Goal: Task Accomplishment & Management: Complete application form

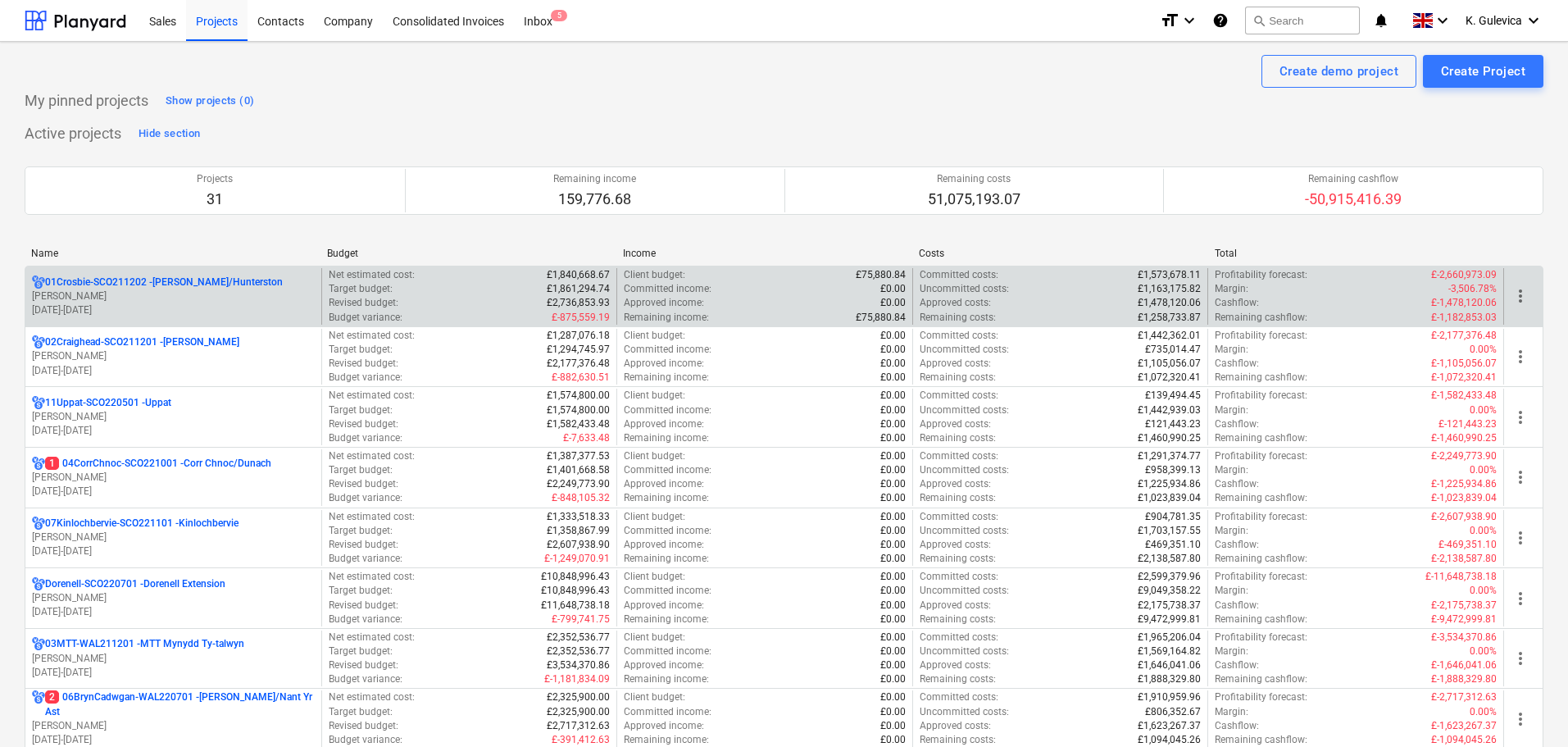
click at [153, 293] on p "[PERSON_NAME]" at bounding box center [173, 296] width 283 height 14
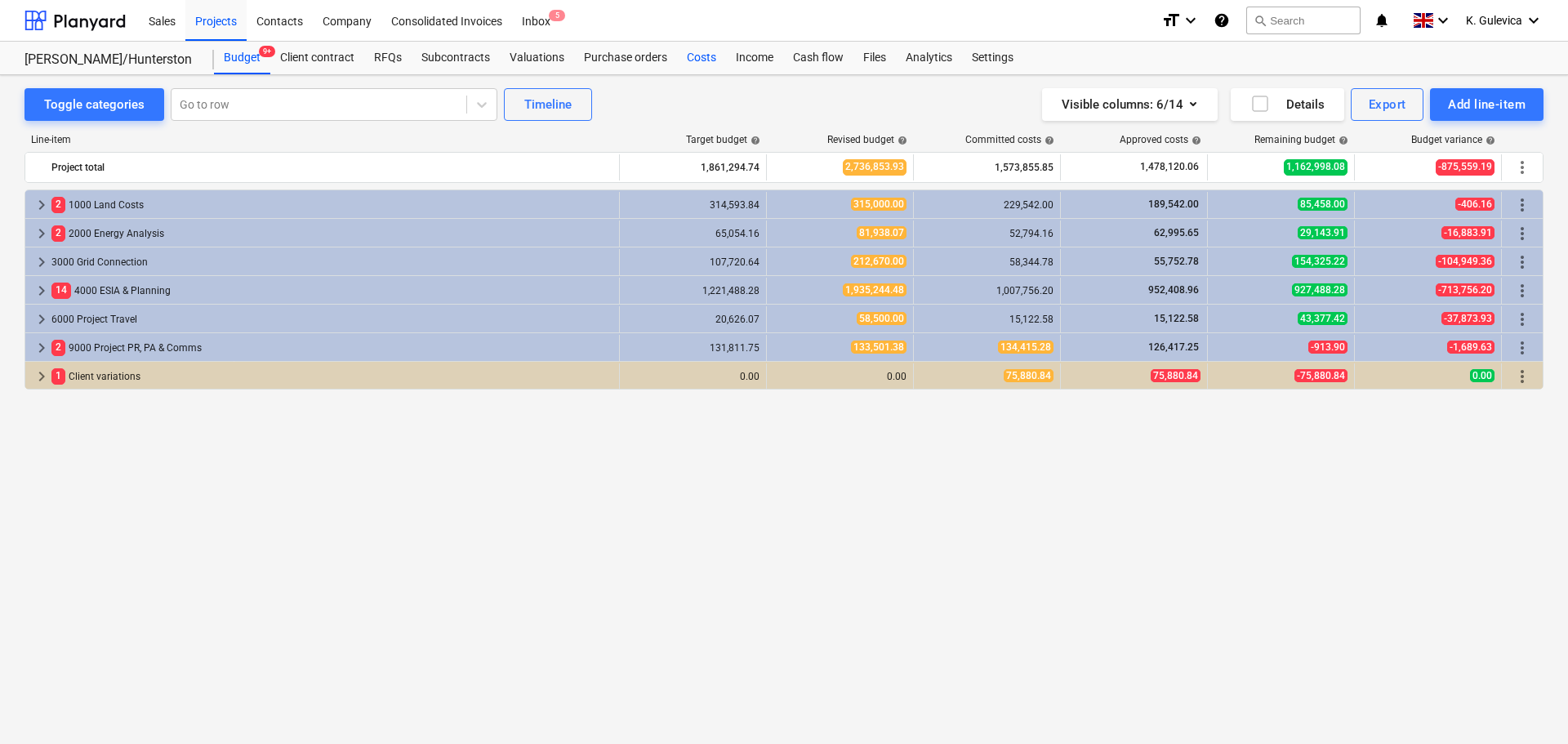
click at [694, 63] on div "Costs" at bounding box center [701, 58] width 49 height 33
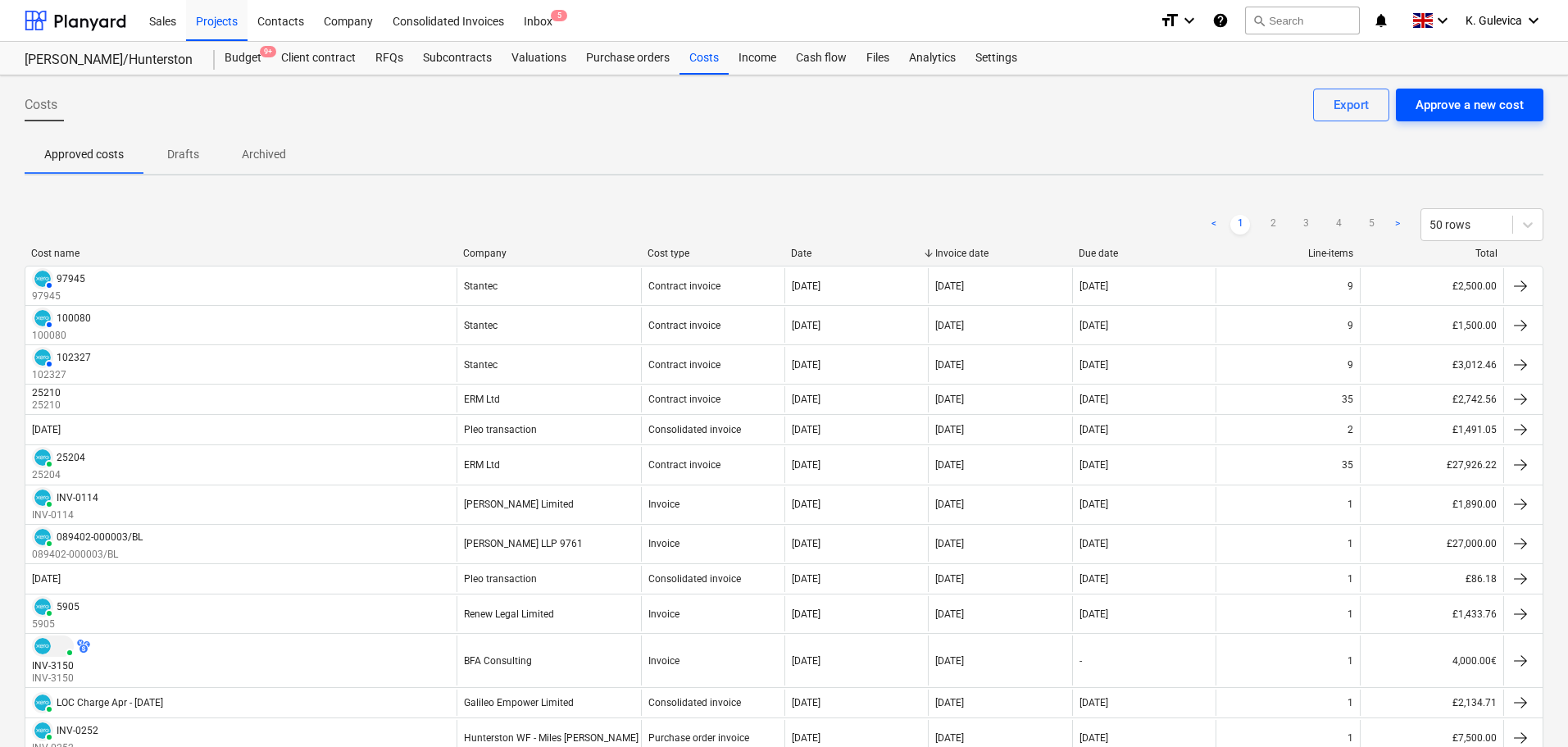
click at [1487, 106] on div "Approve a new cost" at bounding box center [1469, 104] width 108 height 21
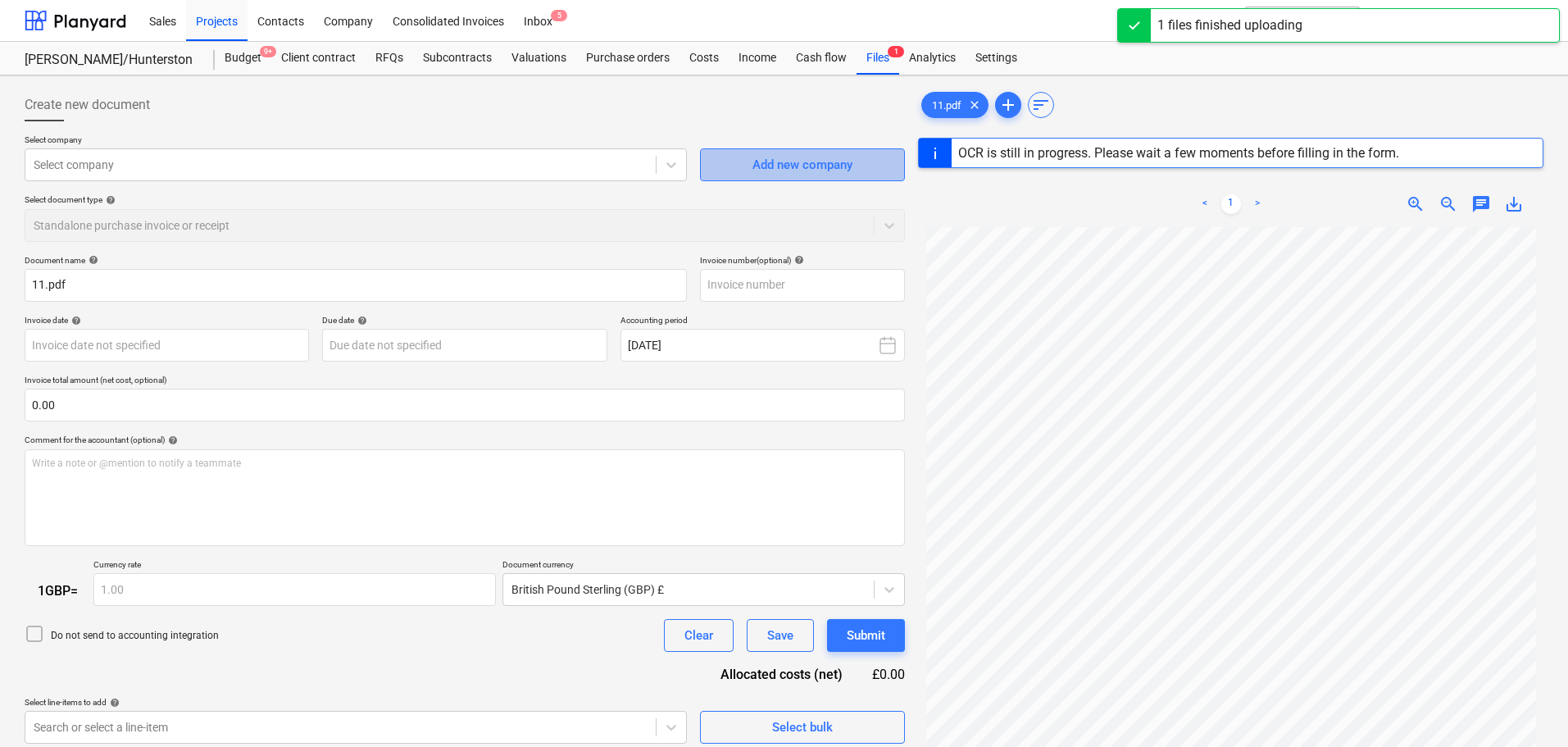
click at [815, 170] on div "Add new company" at bounding box center [802, 164] width 100 height 21
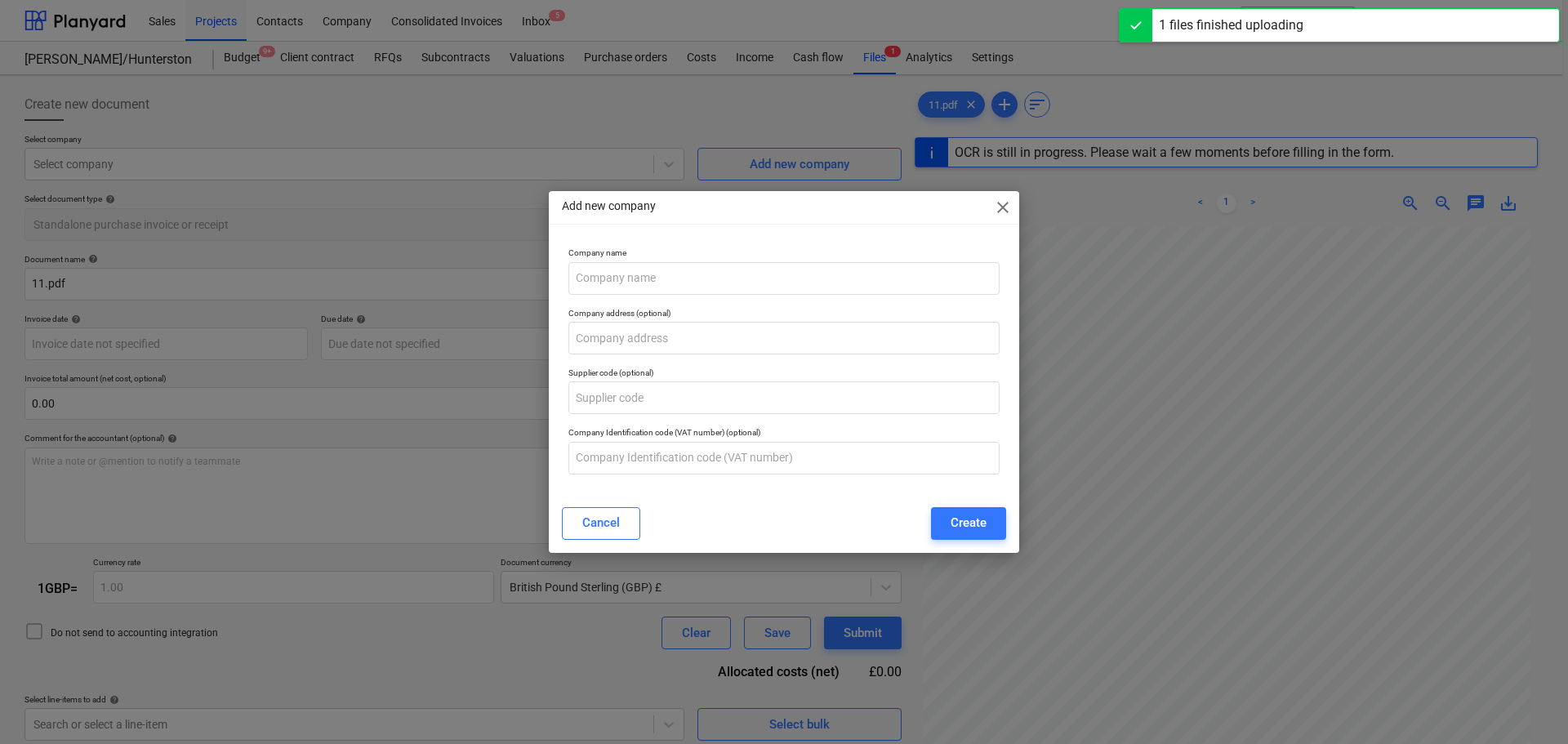
type input "06004656"
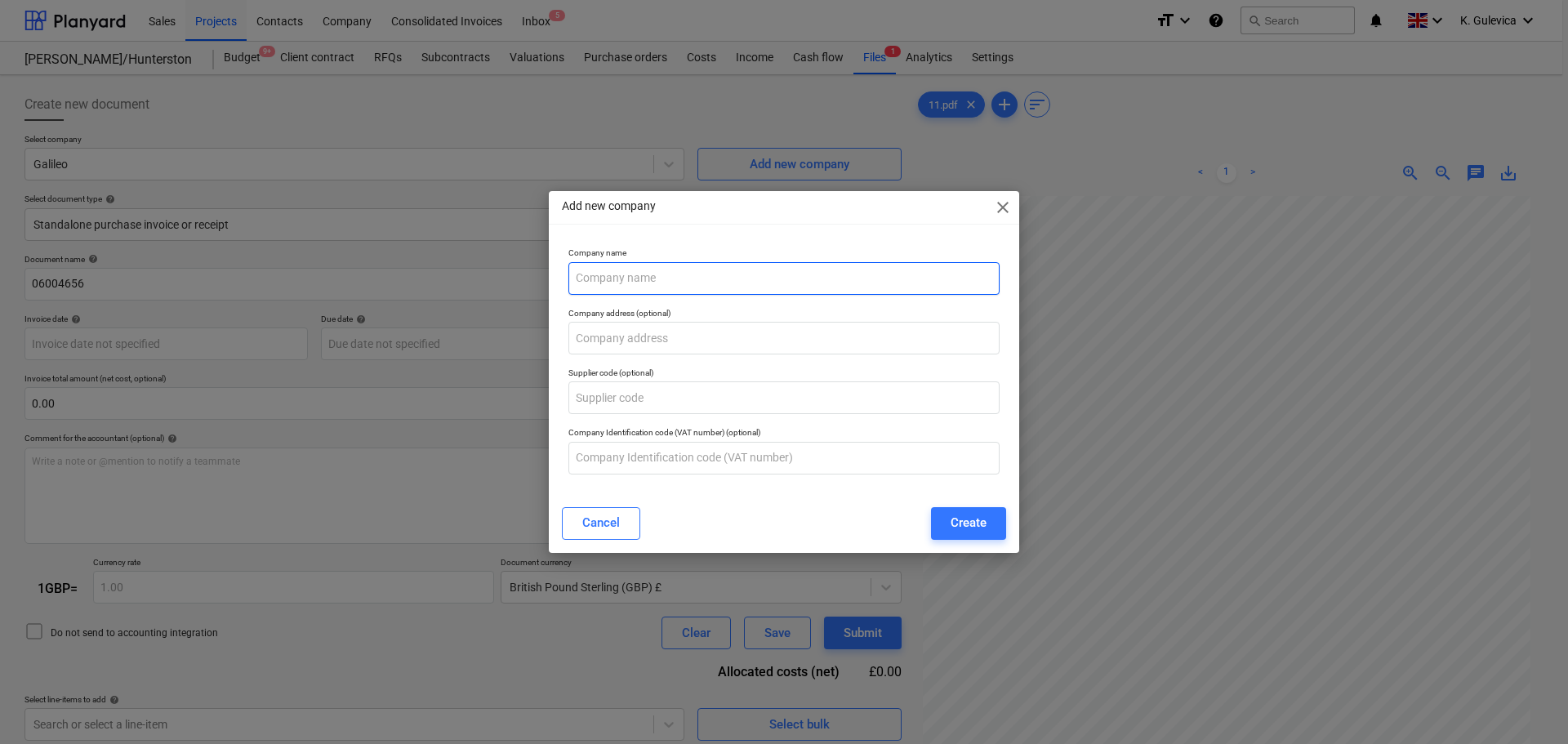
drag, startPoint x: 769, startPoint y: 260, endPoint x: 767, endPoint y: 275, distance: 15.1
click at [769, 262] on div "Company name" at bounding box center [784, 270] width 431 height 47
click at [767, 275] on input "text" at bounding box center [784, 278] width 431 height 33
paste input "[PERSON_NAME] and Company Ltd"
type input "[PERSON_NAME] and Company Ltd"
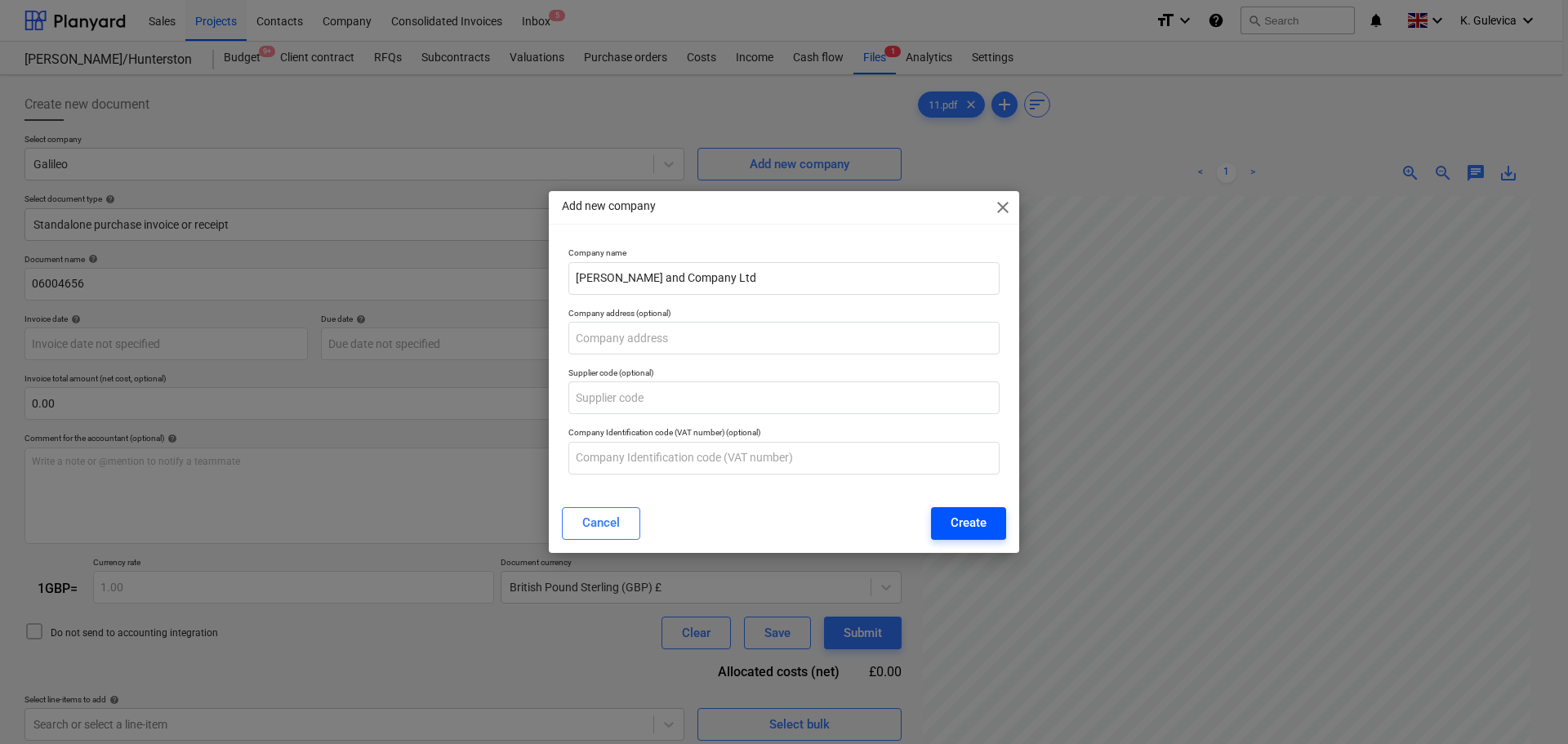
click at [977, 524] on div "Create" at bounding box center [968, 522] width 36 height 21
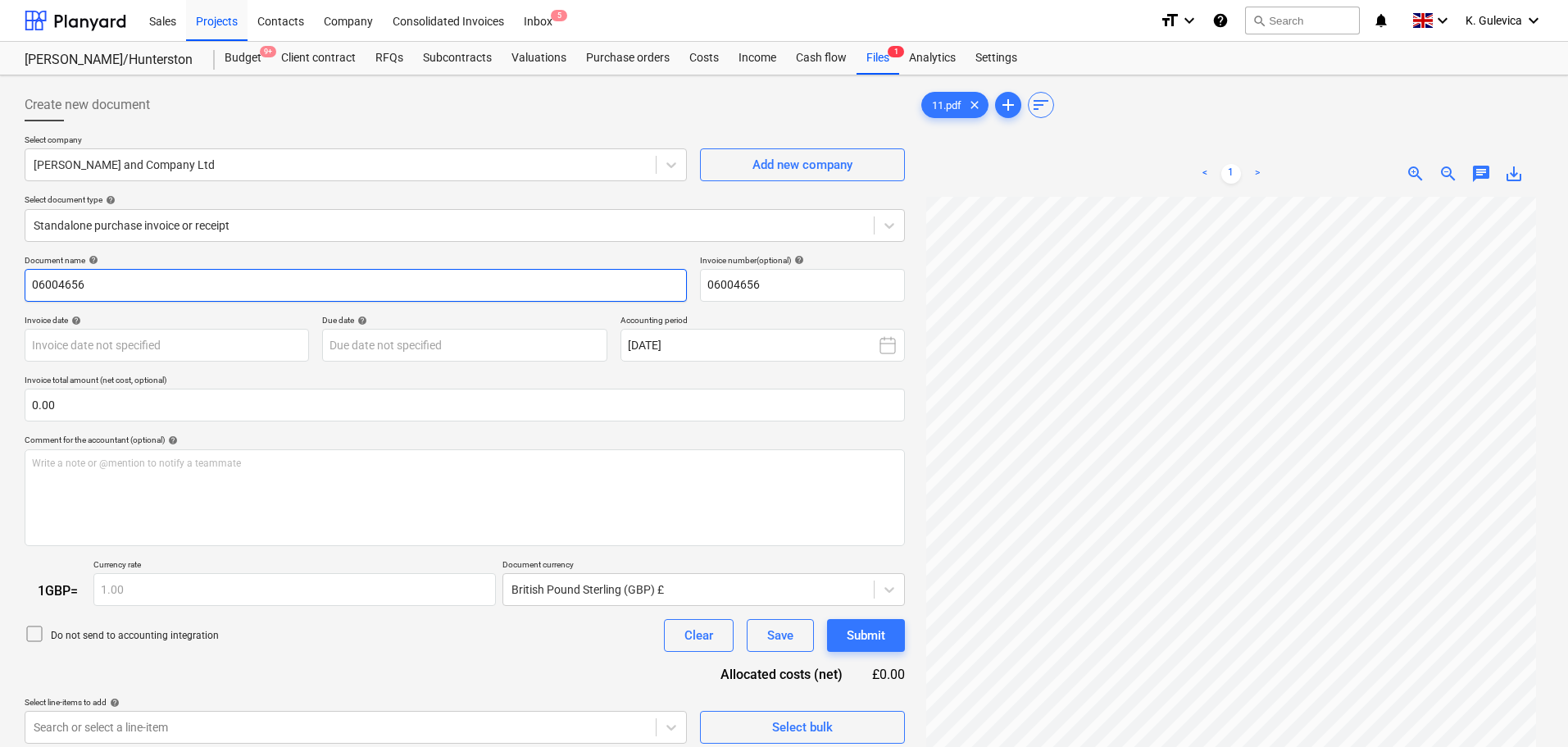
drag, startPoint x: 110, startPoint y: 282, endPoint x: 85, endPoint y: 288, distance: 25.7
click at [0, 282] on html "Sales Projects Contacts Company Consolidated Invoices Inbox 5 format_size keybo…" at bounding box center [784, 374] width 1568 height 747
paste input "M20,107"
type input "M20,107"
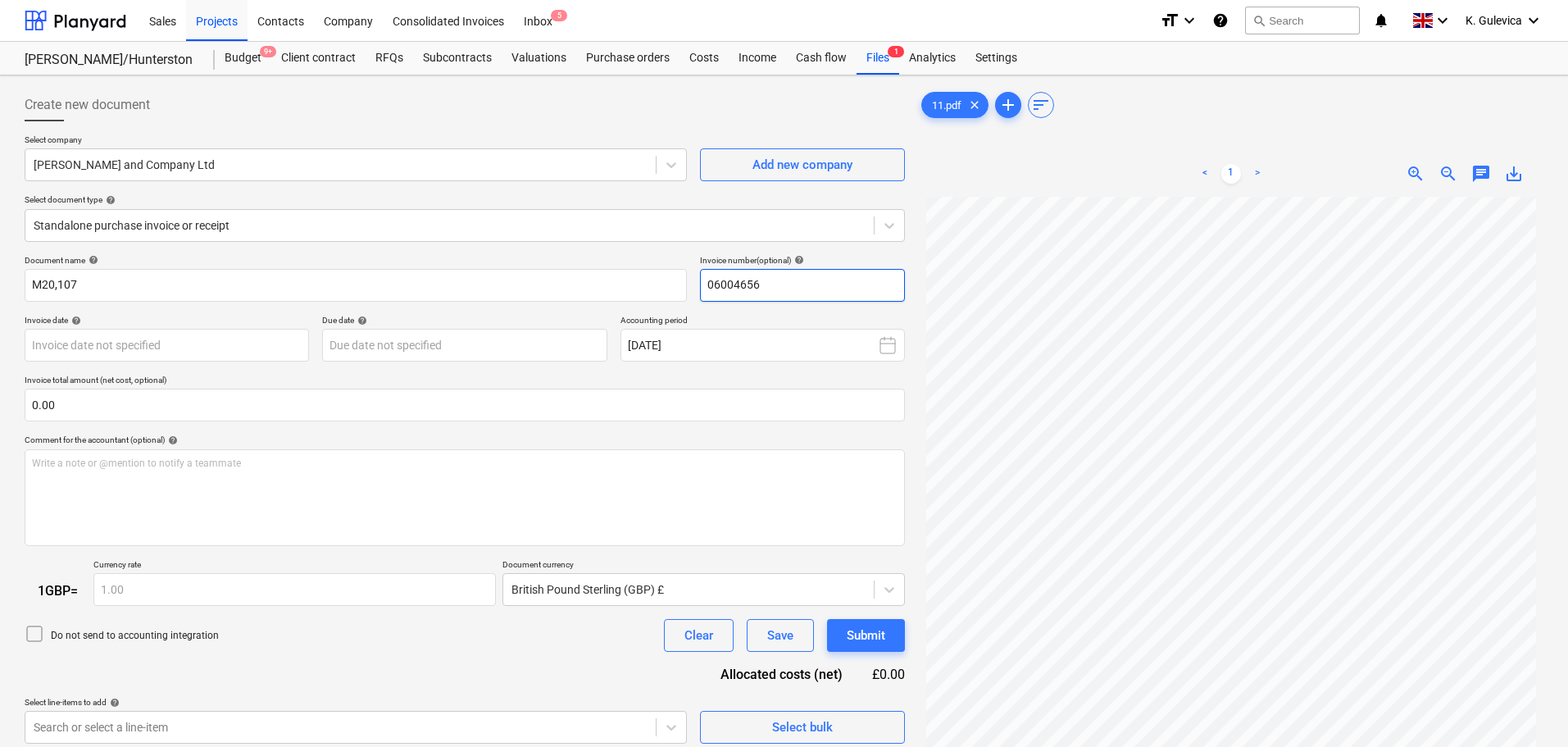
drag, startPoint x: 775, startPoint y: 290, endPoint x: 693, endPoint y: 285, distance: 82.2
click at [693, 285] on div "Document name help M20,107 Invoice number (optional) help 06004656" at bounding box center [465, 278] width 880 height 47
paste input "M20,107"
type input "M20,107"
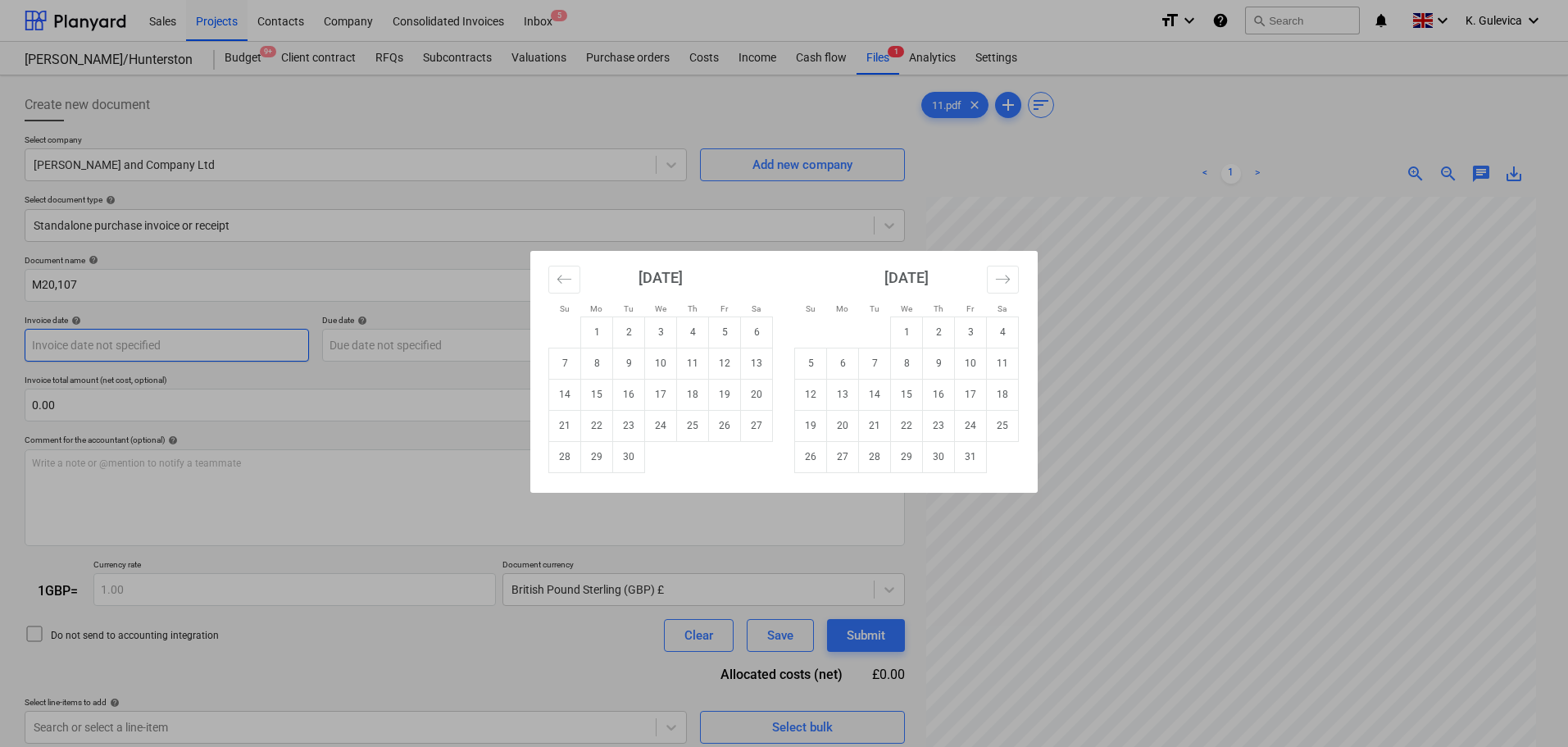
click at [224, 346] on body "Sales Projects Contacts Company Consolidated Invoices Inbox 5 format_size keybo…" at bounding box center [784, 374] width 1568 height 747
click at [664, 392] on td "17" at bounding box center [660, 395] width 32 height 31
type input "[DATE]"
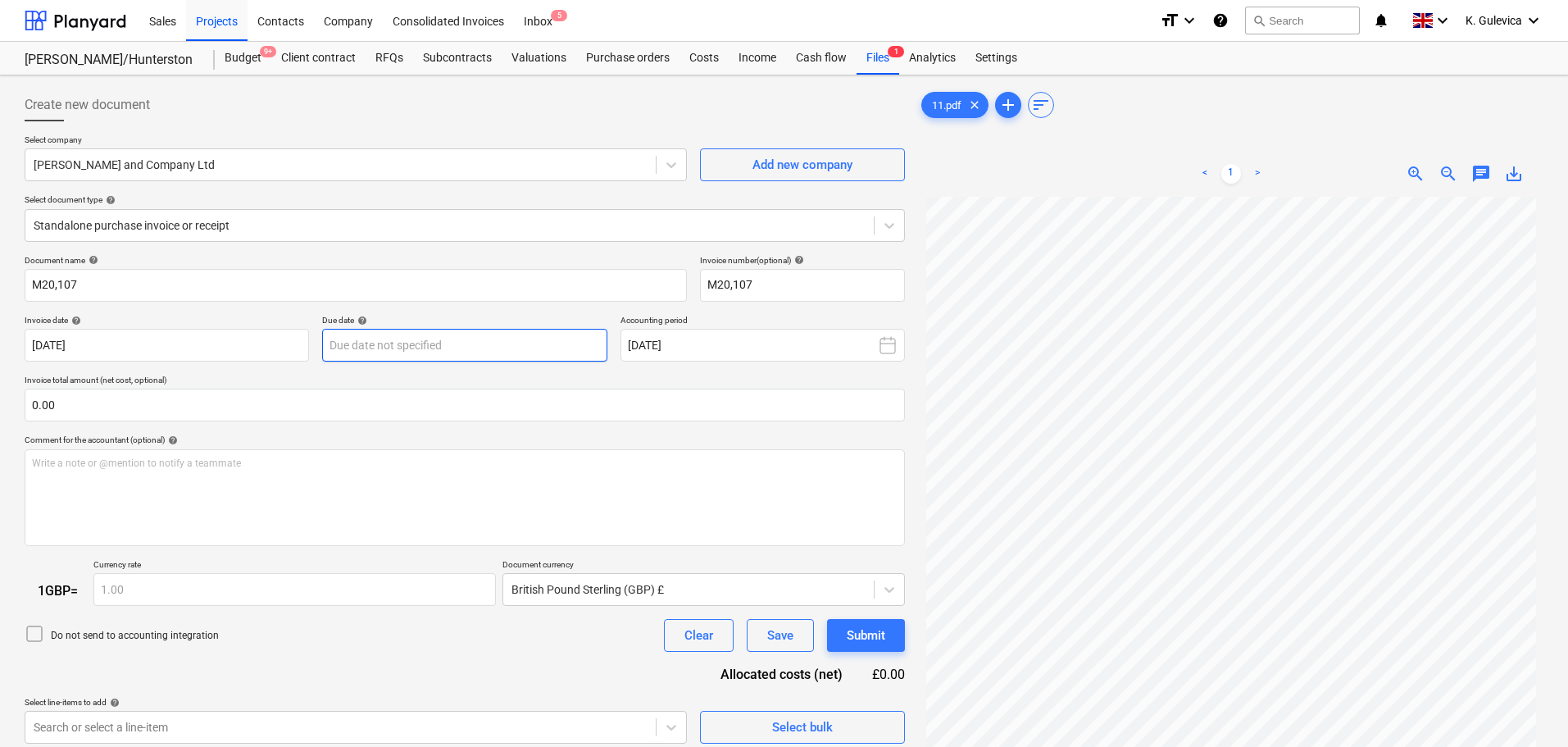
click at [471, 348] on body "Sales Projects Contacts Company Consolidated Invoices Inbox 5 format_size keybo…" at bounding box center [784, 374] width 1568 height 747
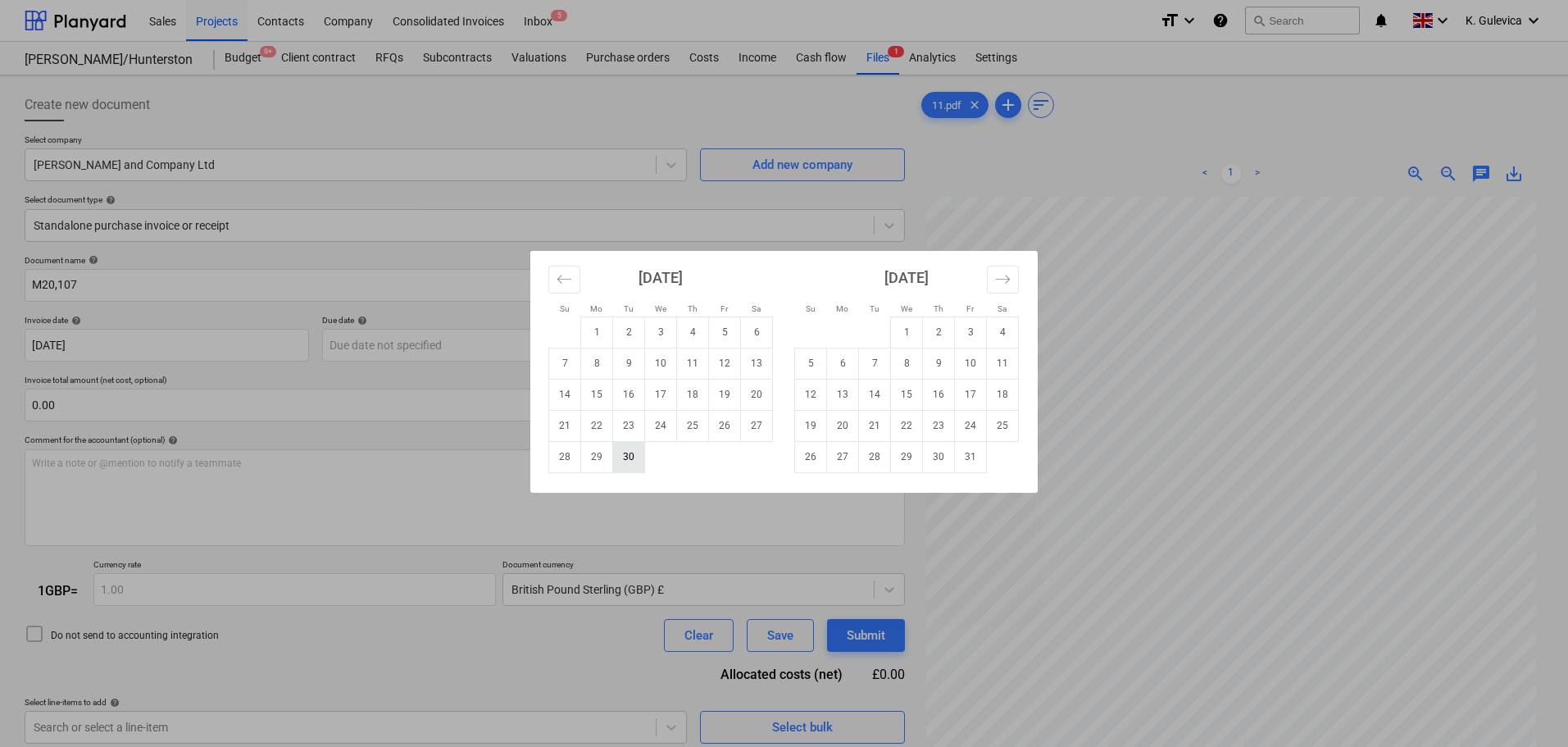
click at [628, 460] on td "30" at bounding box center [629, 456] width 32 height 31
type input "[DATE]"
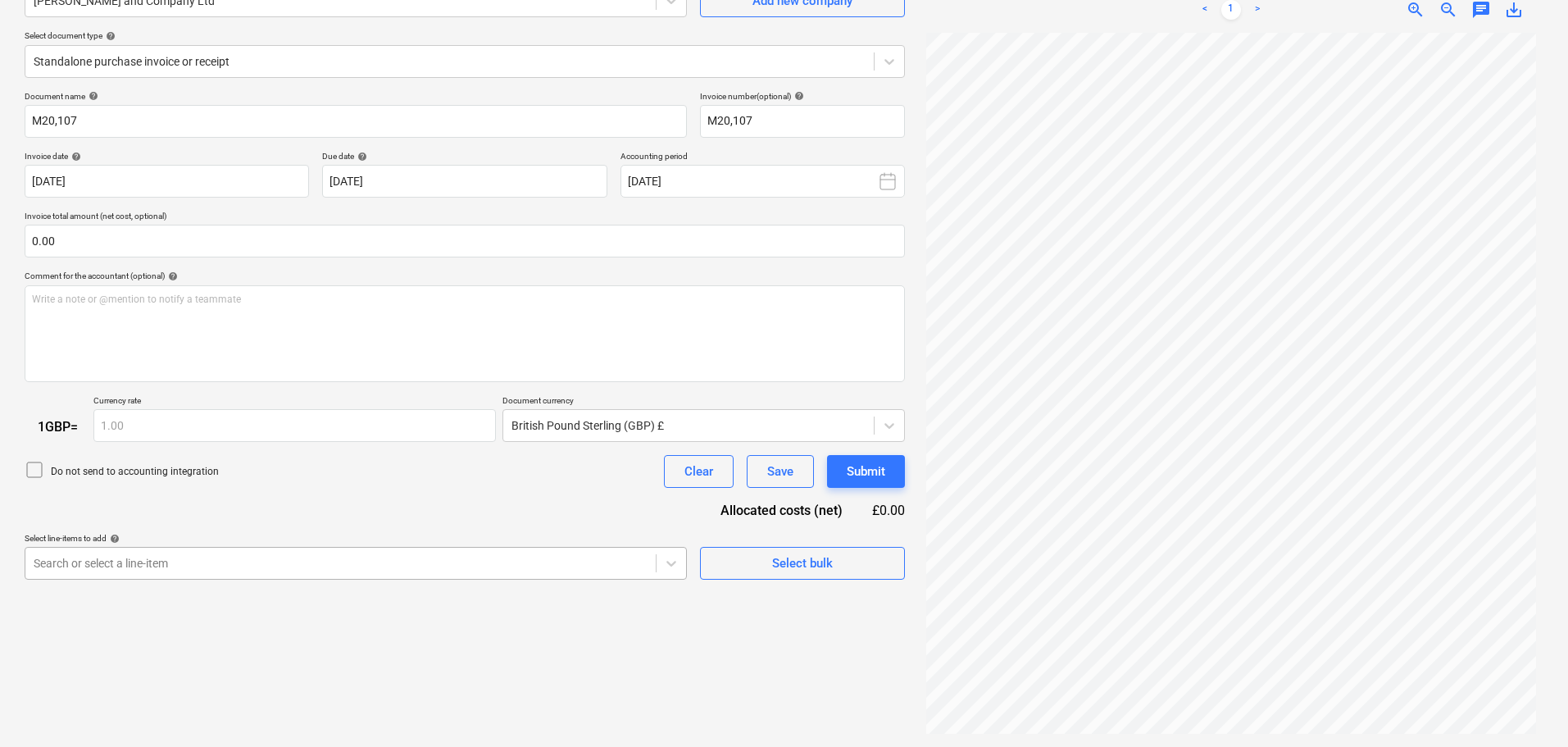
scroll to position [253, 0]
click at [506, 563] on body "Sales Projects Contacts Company Consolidated Invoices Inbox 5 format_size keybo…" at bounding box center [784, 209] width 1568 height 747
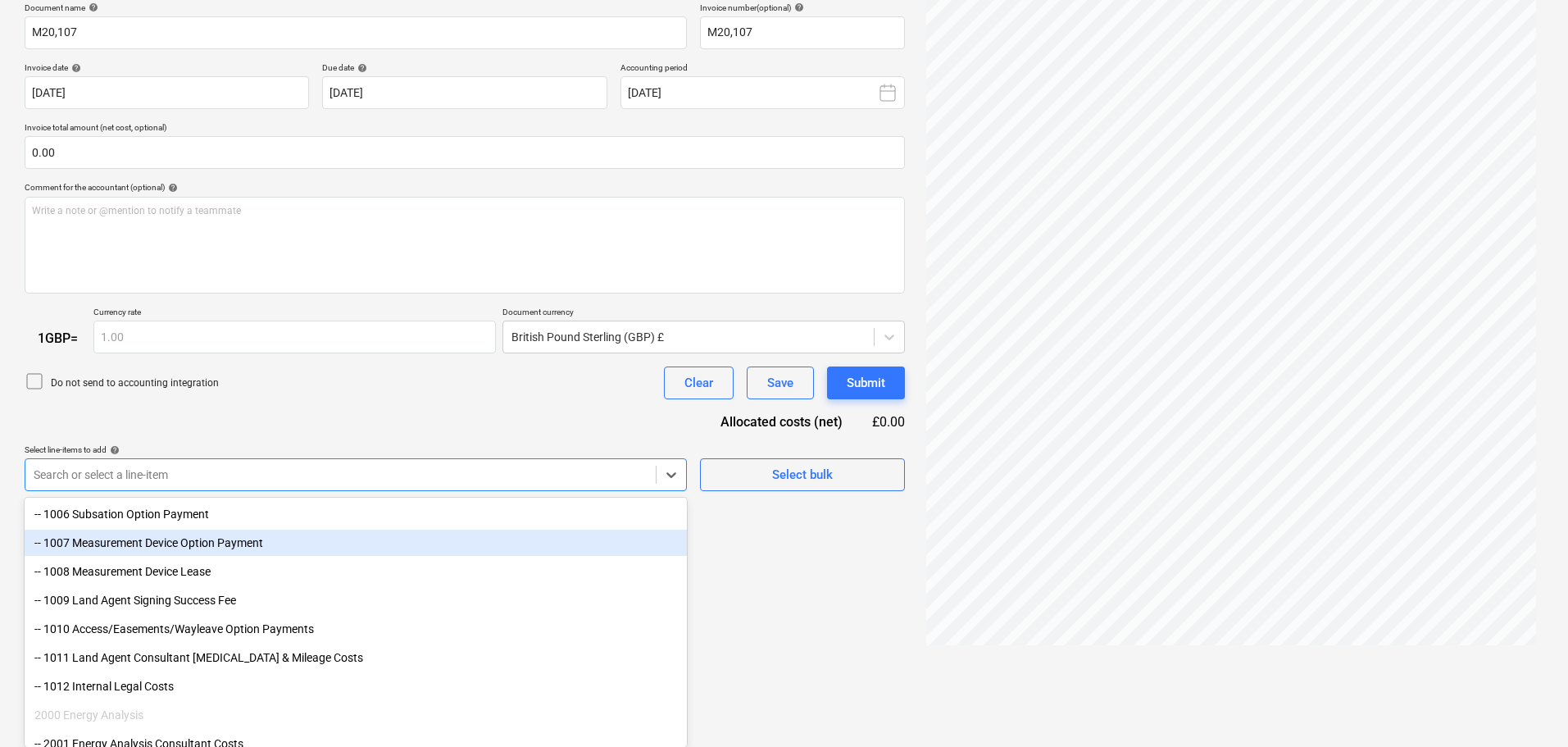
scroll to position [327, 0]
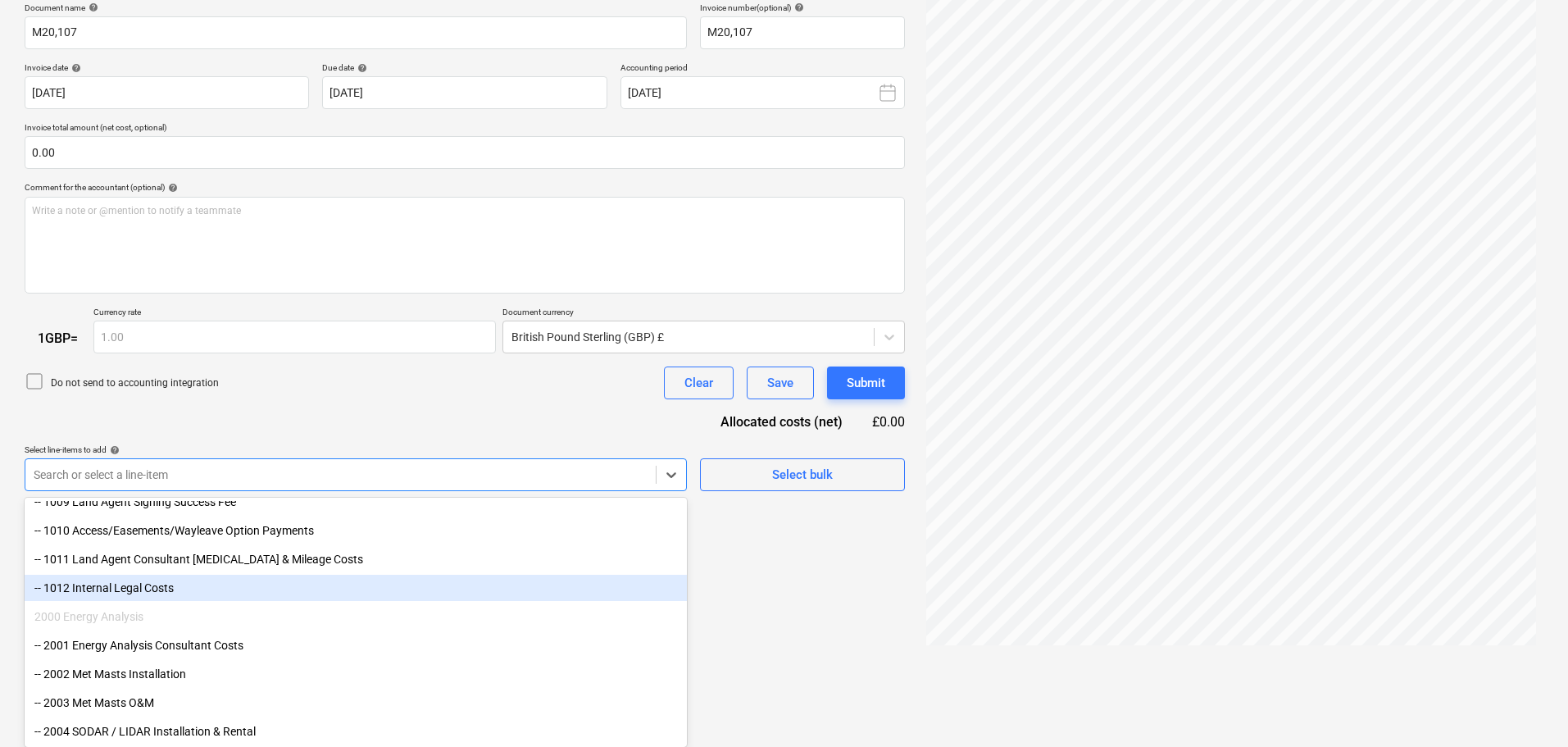
click at [148, 588] on div "-- 1012 Internal Legal Costs" at bounding box center [356, 587] width 662 height 26
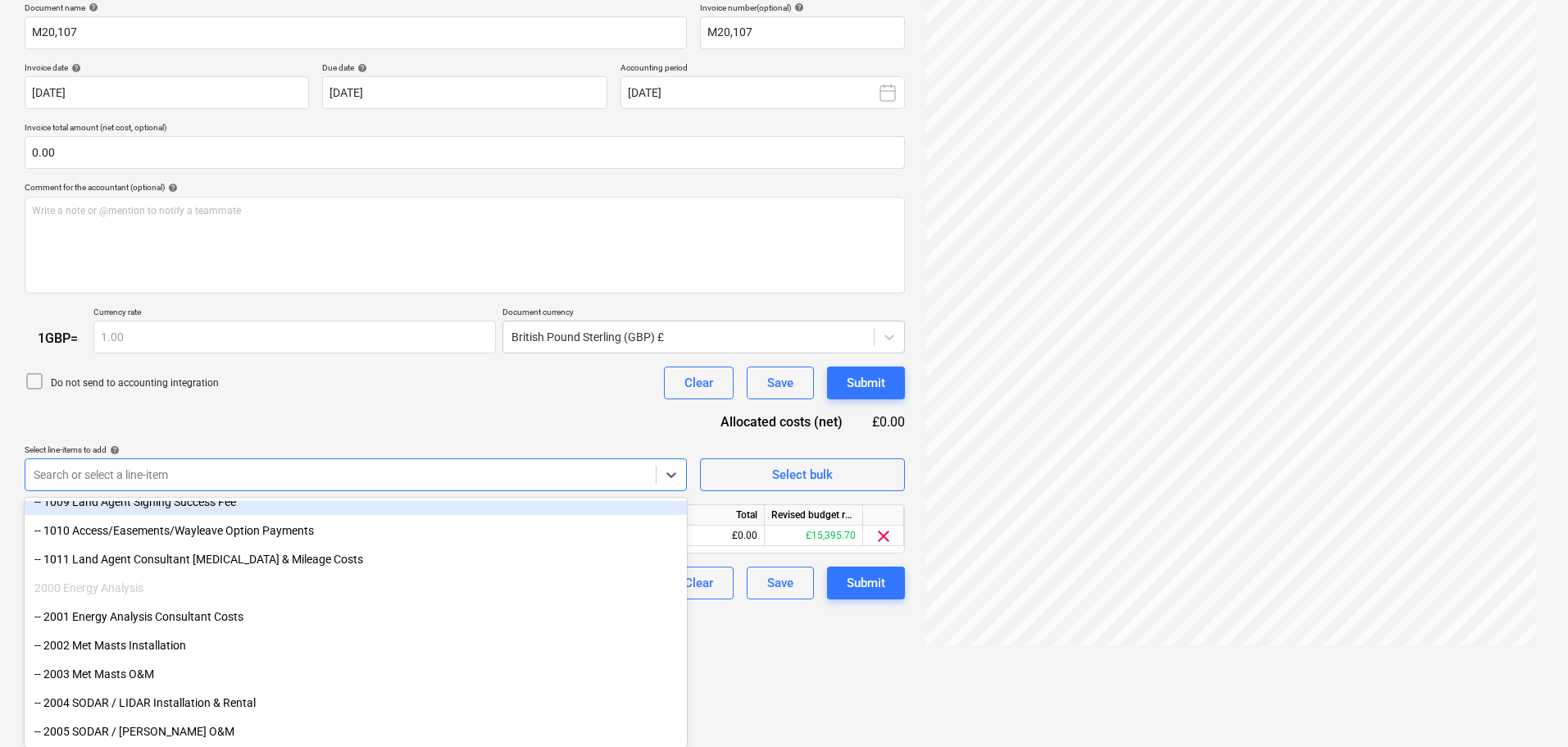
click at [447, 436] on div "Document name help M20,107 Invoice number (optional) help M20,107 Invoice date …" at bounding box center [465, 302] width 880 height 598
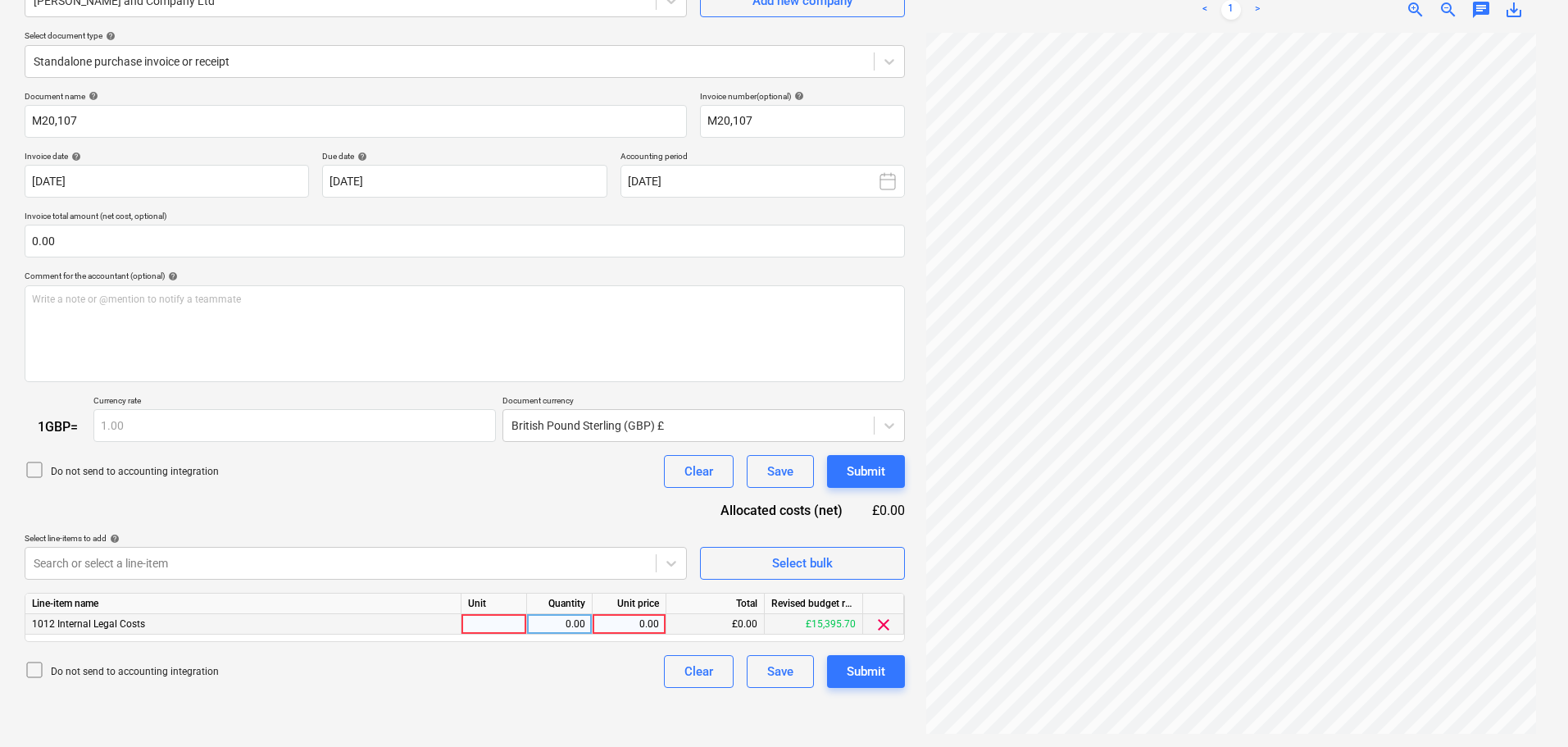
click at [631, 616] on div "0.00" at bounding box center [629, 624] width 60 height 20
type input "1067"
click at [881, 676] on div "Submit" at bounding box center [866, 670] width 39 height 21
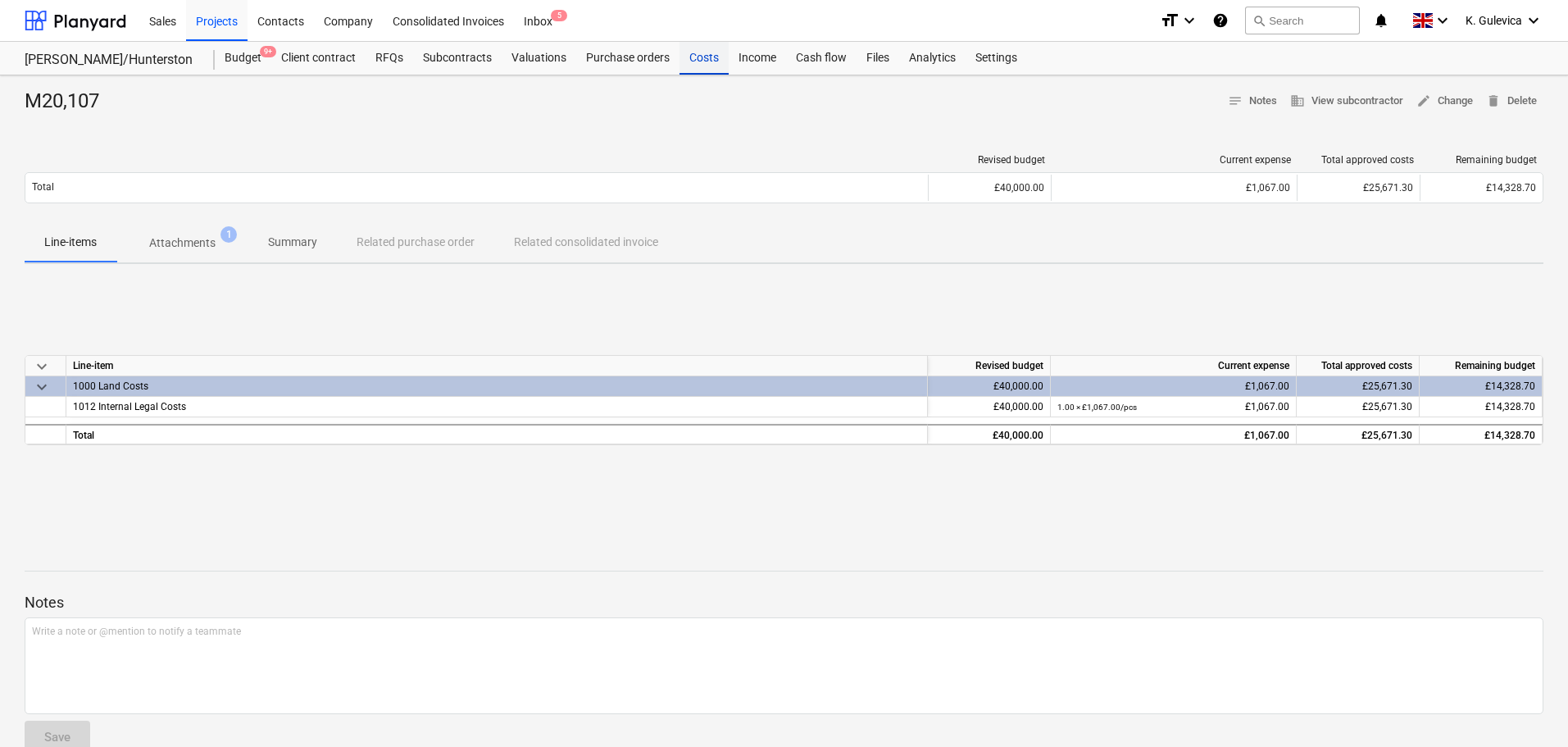
click at [694, 57] on div "Costs" at bounding box center [704, 58] width 49 height 33
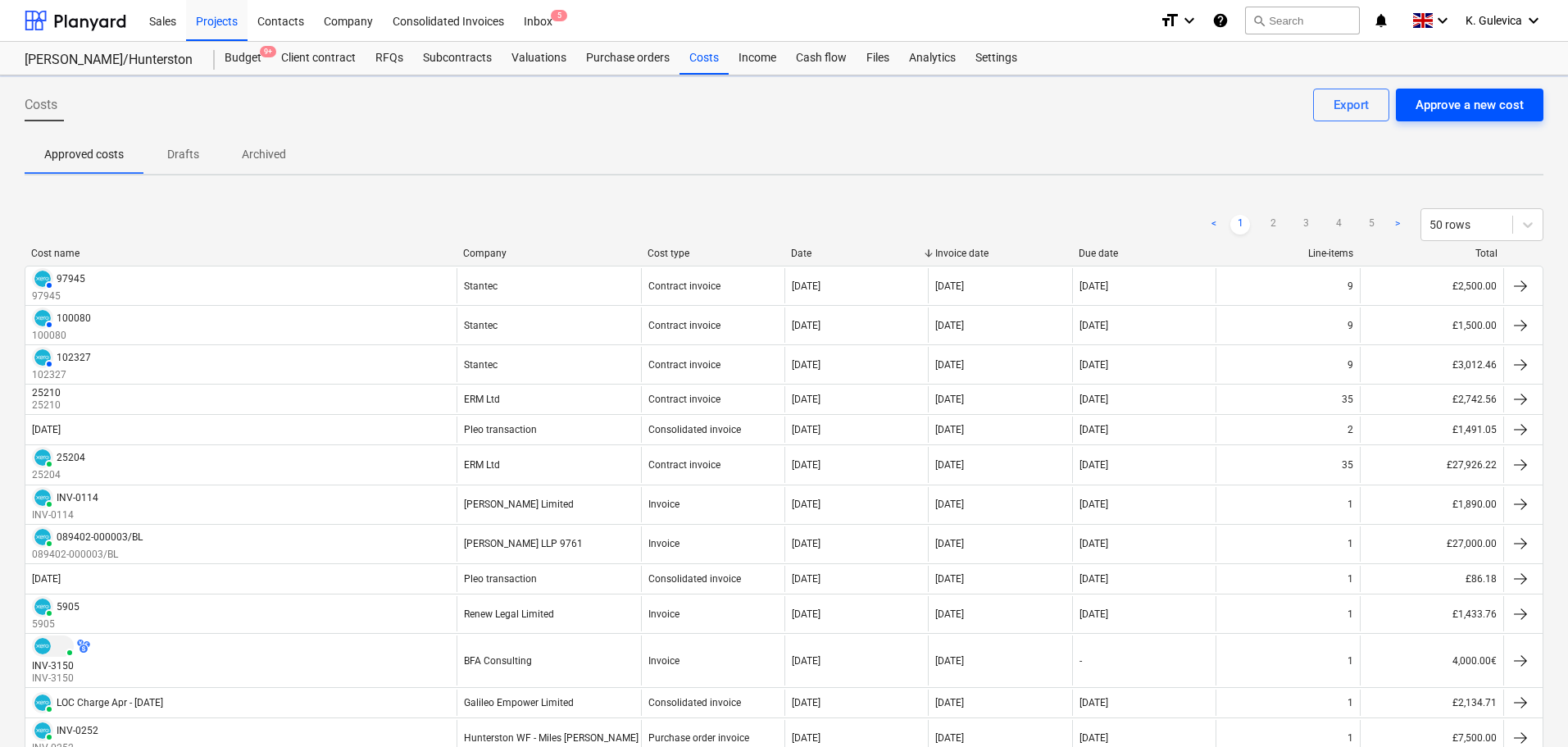
click at [1458, 111] on div "Approve a new cost" at bounding box center [1469, 104] width 108 height 21
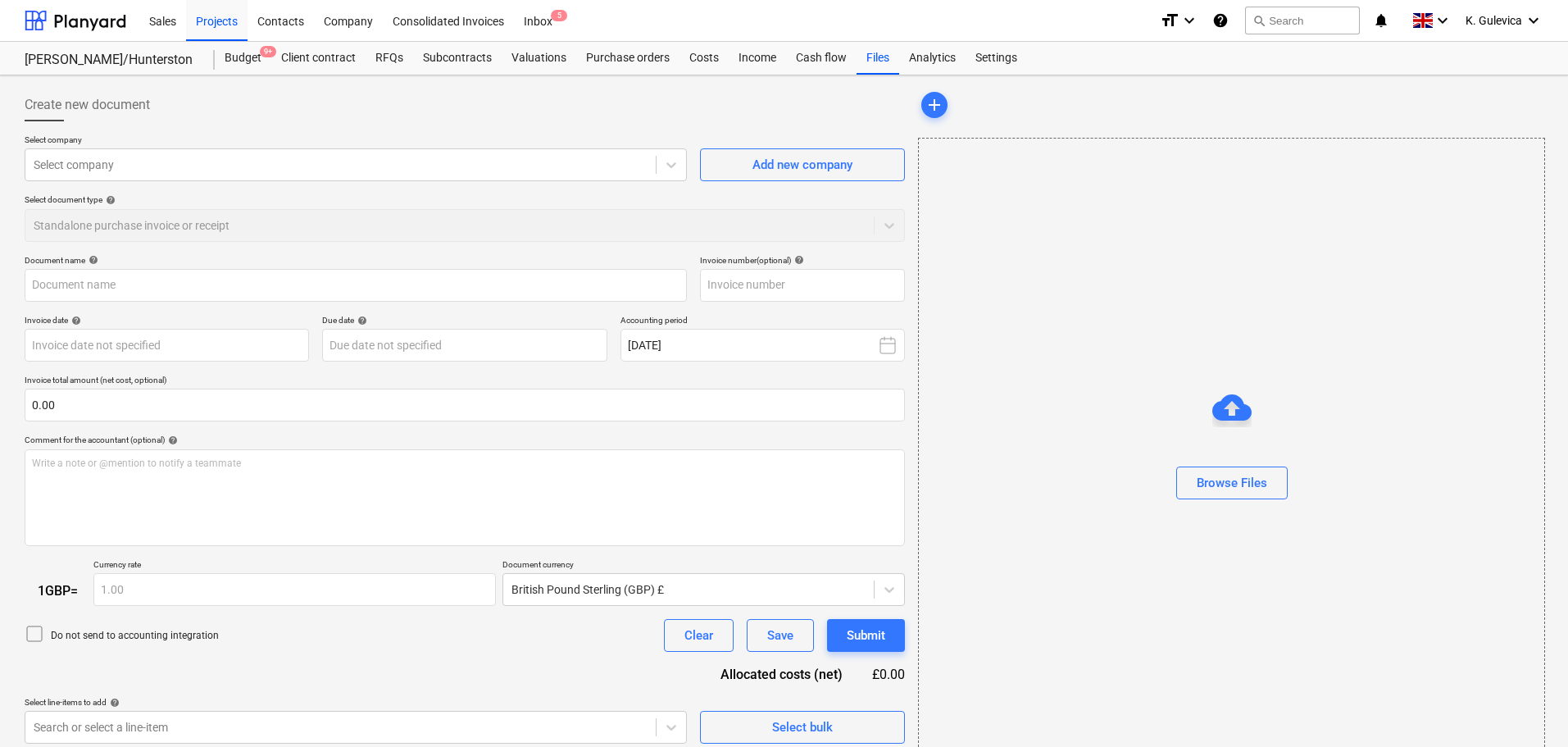
type input "22.pdf"
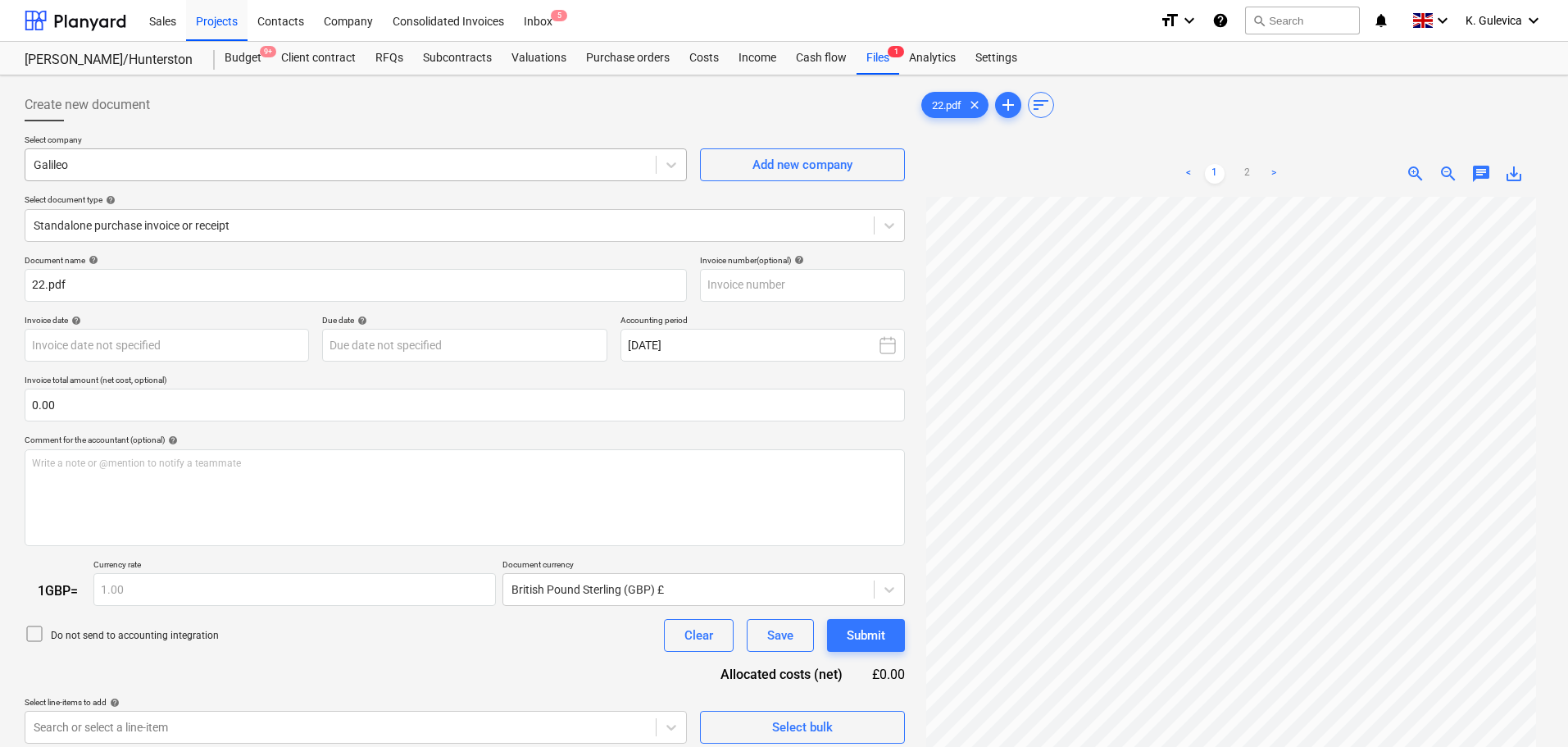
click at [220, 167] on div at bounding box center [340, 165] width 614 height 17
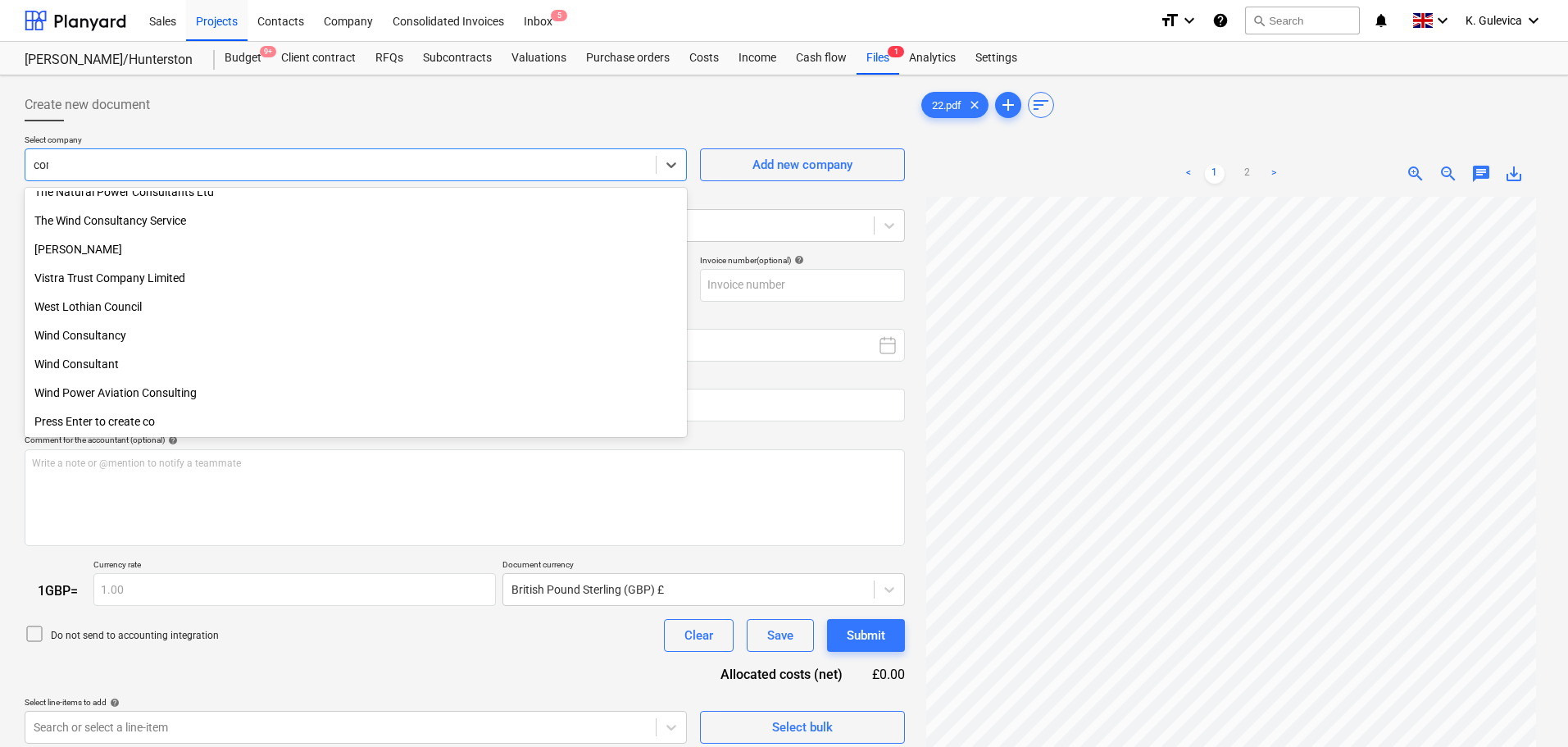
scroll to position [586, 0]
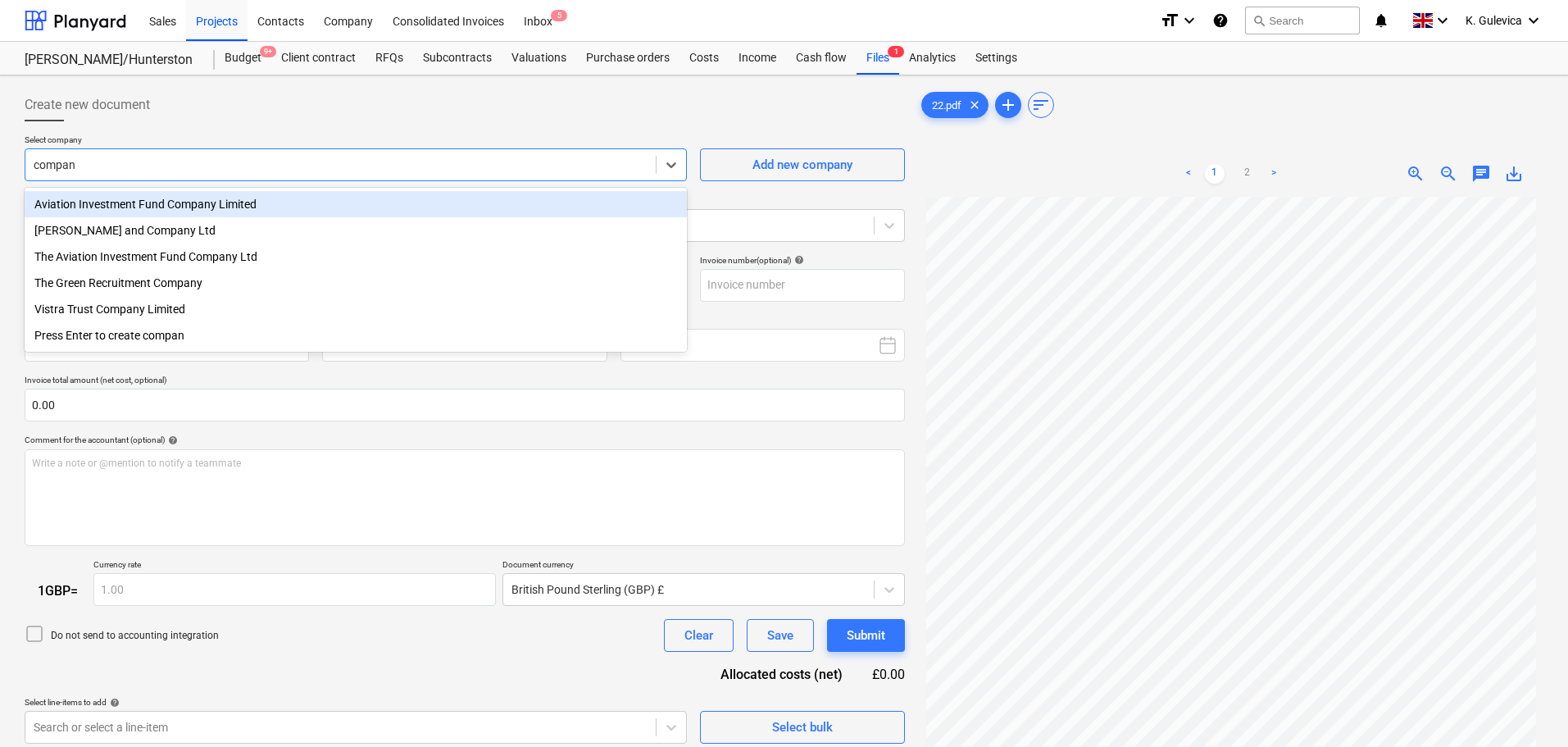
type input "company"
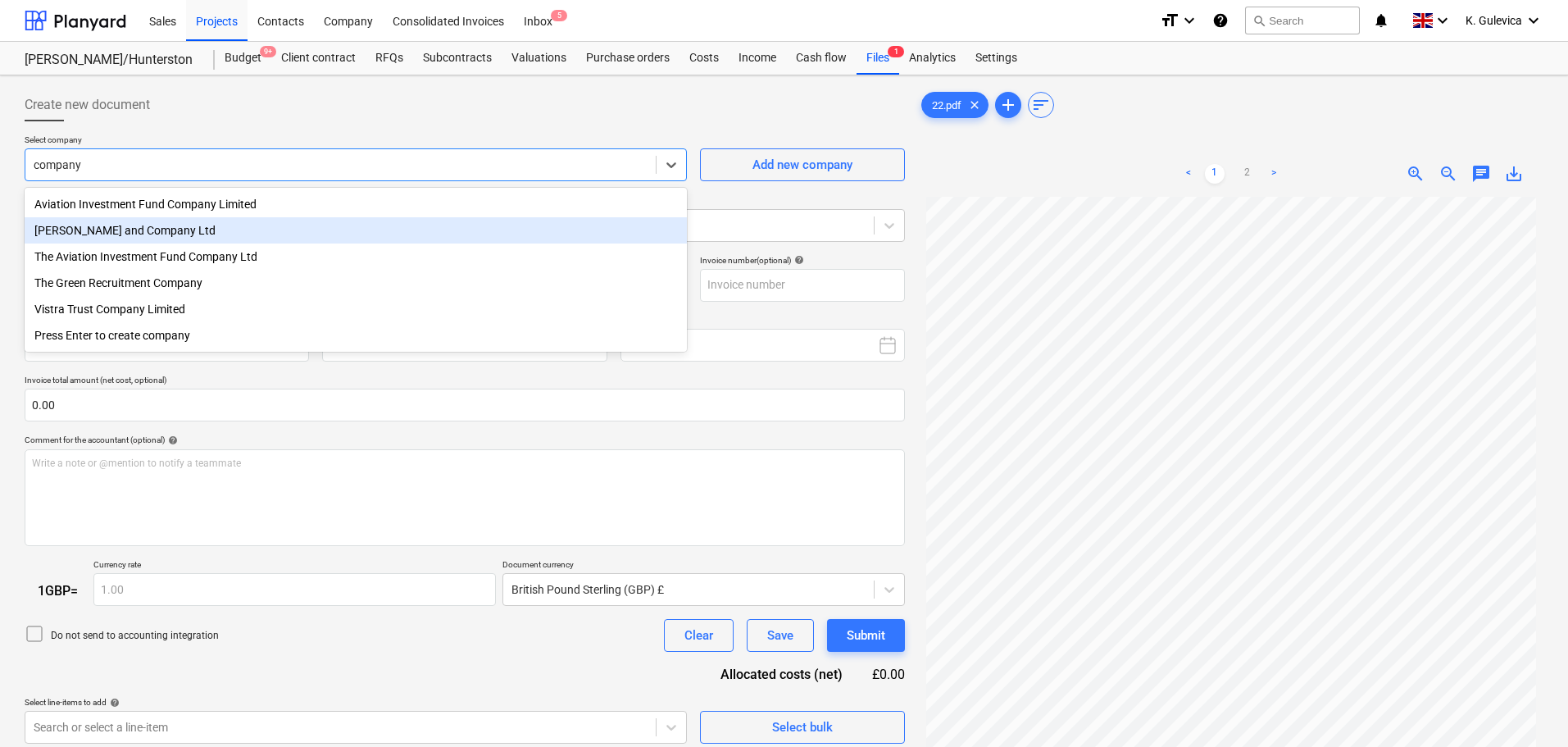
click at [148, 225] on div "[PERSON_NAME] and Company Ltd" at bounding box center [356, 231] width 662 height 26
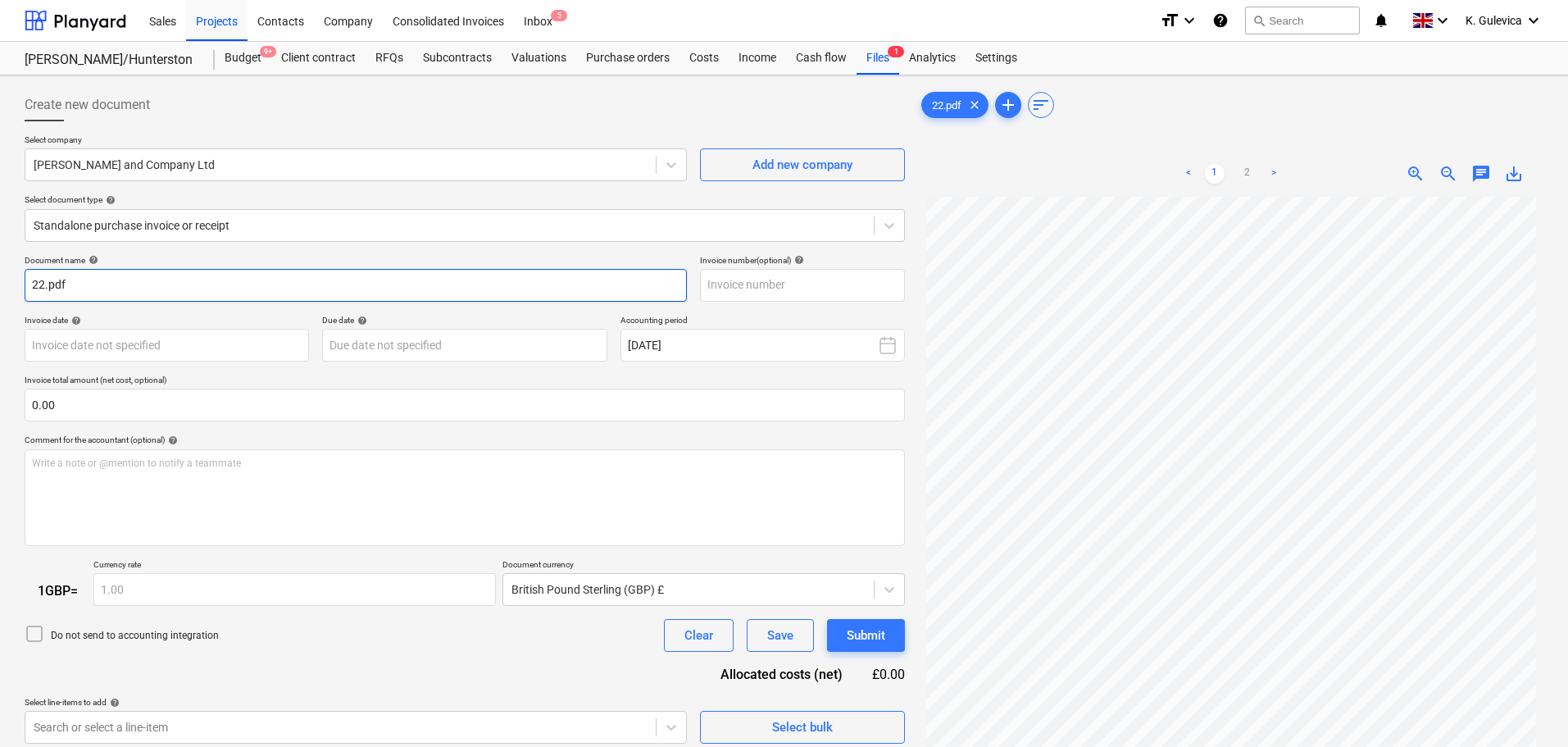
drag, startPoint x: 99, startPoint y: 290, endPoint x: 6, endPoint y: 279, distance: 93.6
click at [0, 285] on html "Sales Projects Contacts Company Consolidated Invoices Inbox 5 format_size keybo…" at bounding box center [784, 374] width 1568 height 747
paste input "M20,107"
drag, startPoint x: 109, startPoint y: 276, endPoint x: 31, endPoint y: 285, distance: 78.5
click at [31, 285] on input "M20,107-2" at bounding box center [356, 285] width 662 height 33
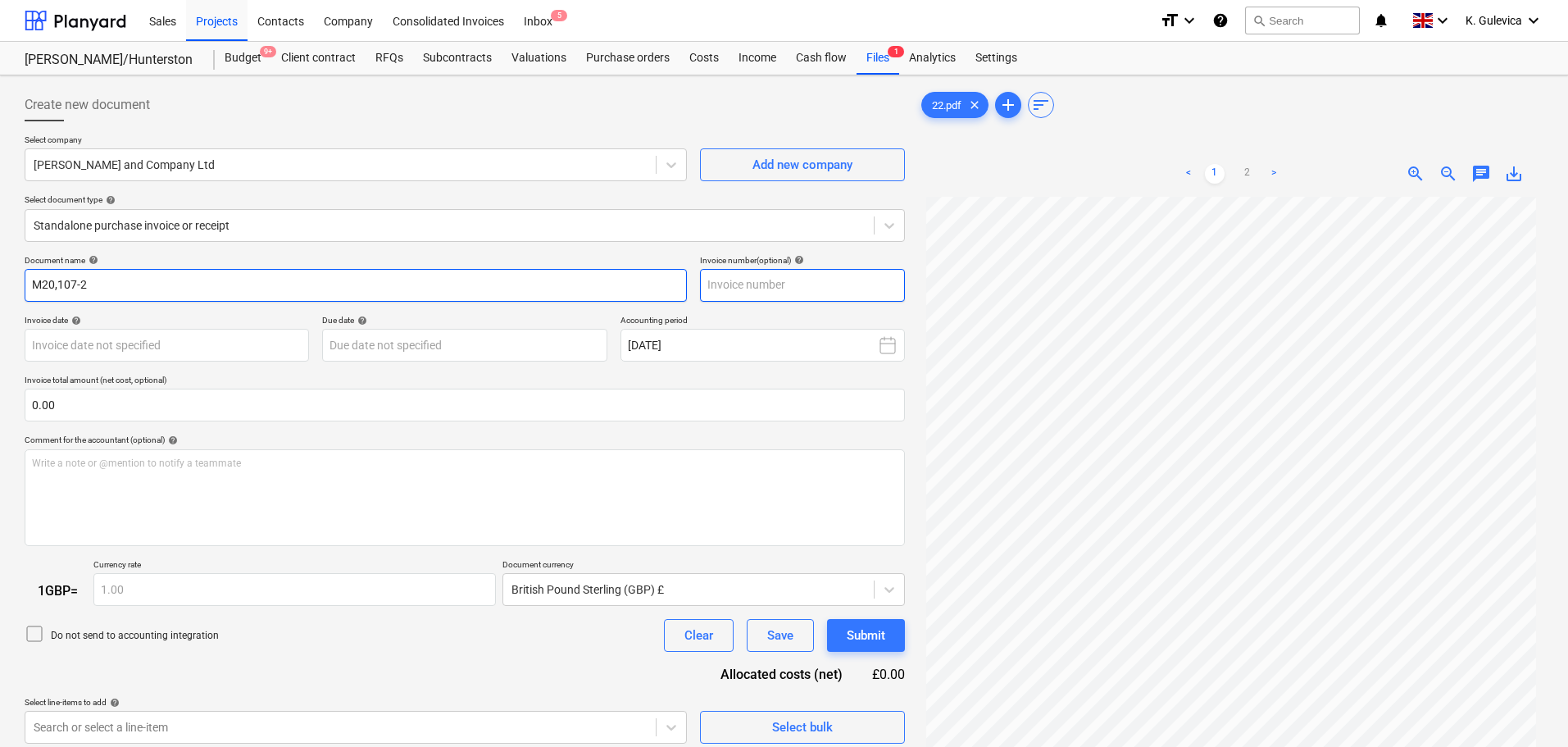
type input "M20,107-2"
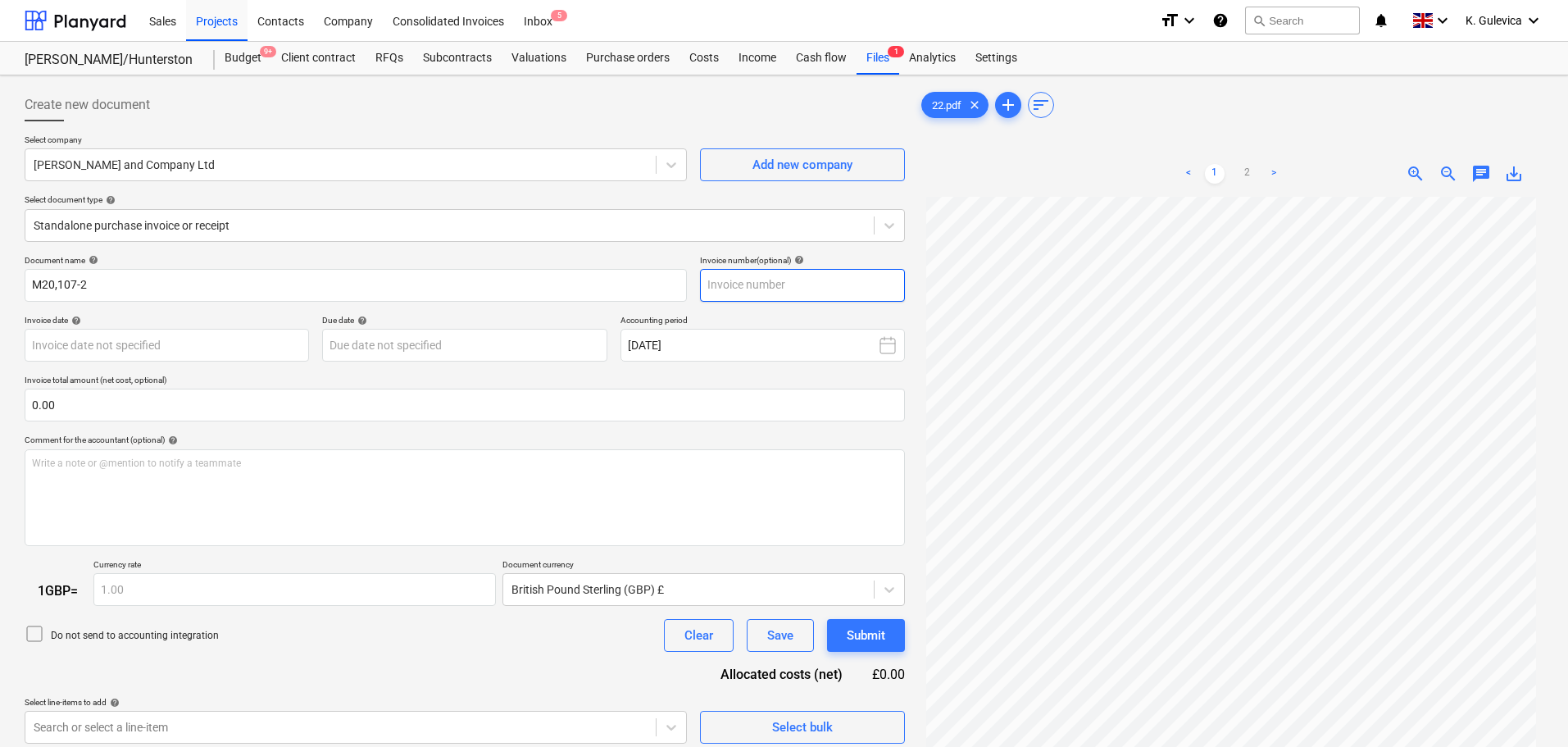
click at [742, 285] on input "text" at bounding box center [802, 285] width 205 height 33
paste input "M20,107-2"
type input "M20,107-2"
click at [92, 346] on body "Sales Projects Contacts Company Consolidated Invoices Inbox 5 format_size keybo…" at bounding box center [784, 374] width 1568 height 747
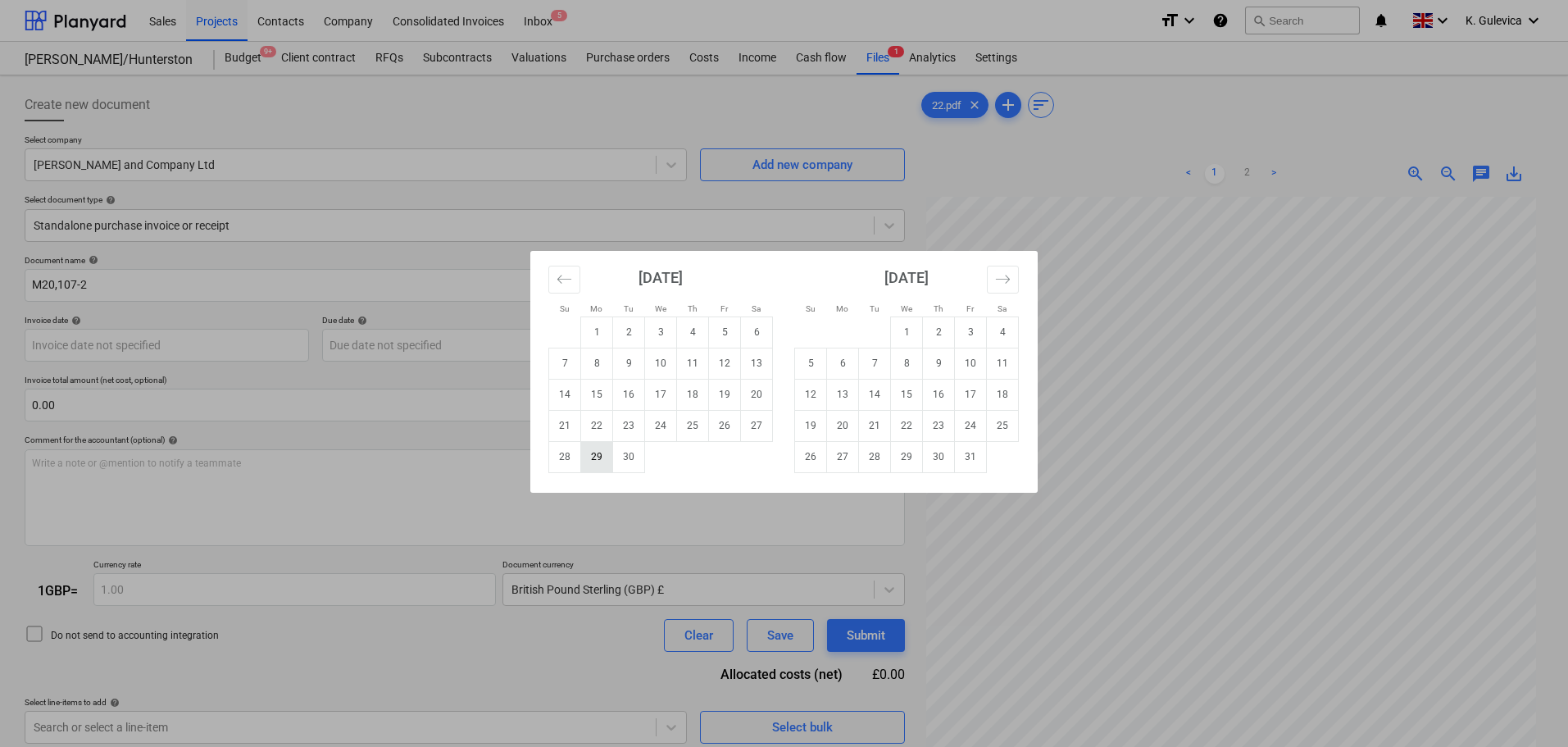
click at [600, 457] on td "29" at bounding box center [597, 456] width 32 height 31
type input "[DATE]"
click at [409, 348] on body "Sales Projects Contacts Company Consolidated Invoices Inbox 5 format_size keybo…" at bounding box center [784, 374] width 1568 height 747
click at [632, 462] on td "30" at bounding box center [629, 456] width 32 height 31
type input "[DATE]"
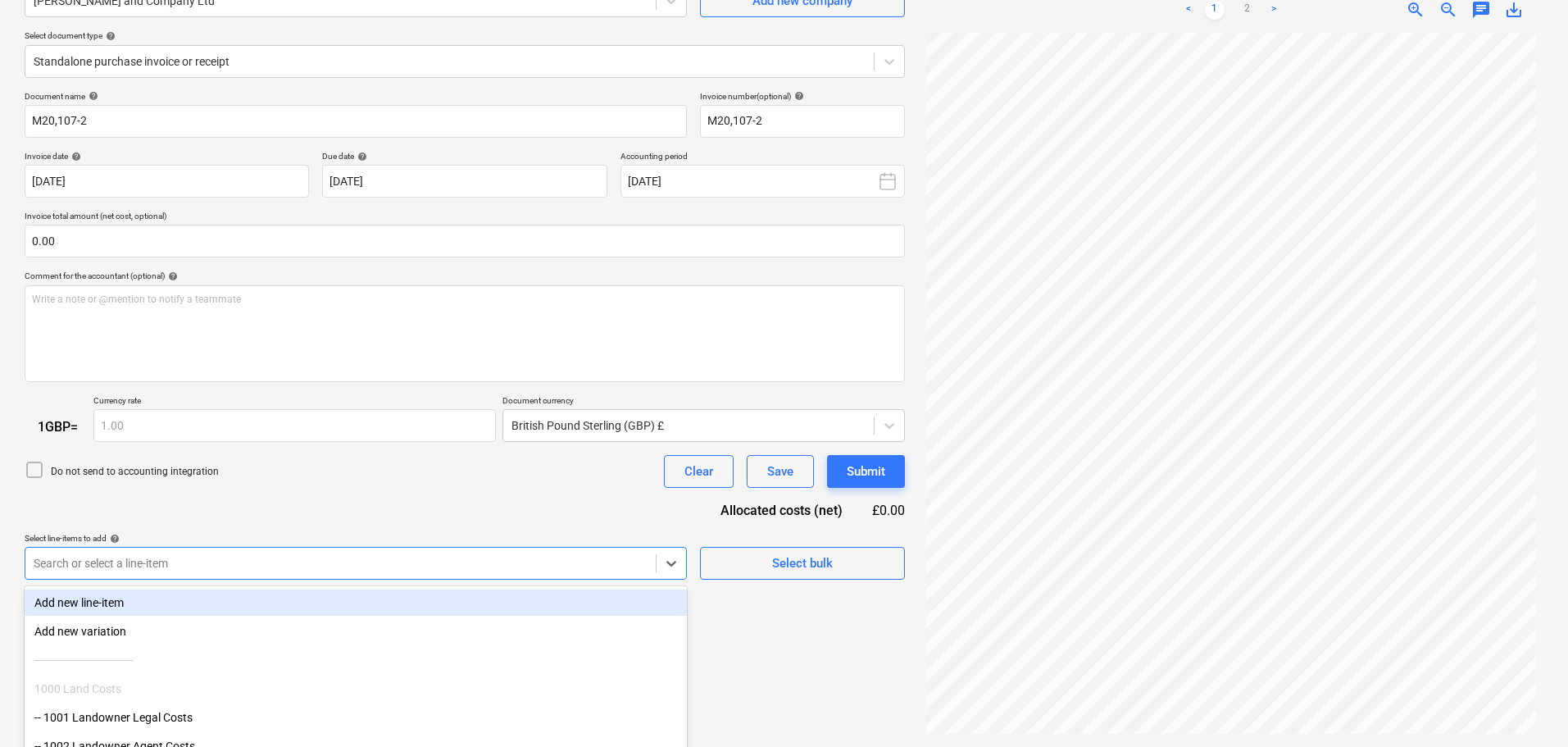
scroll to position [253, 0]
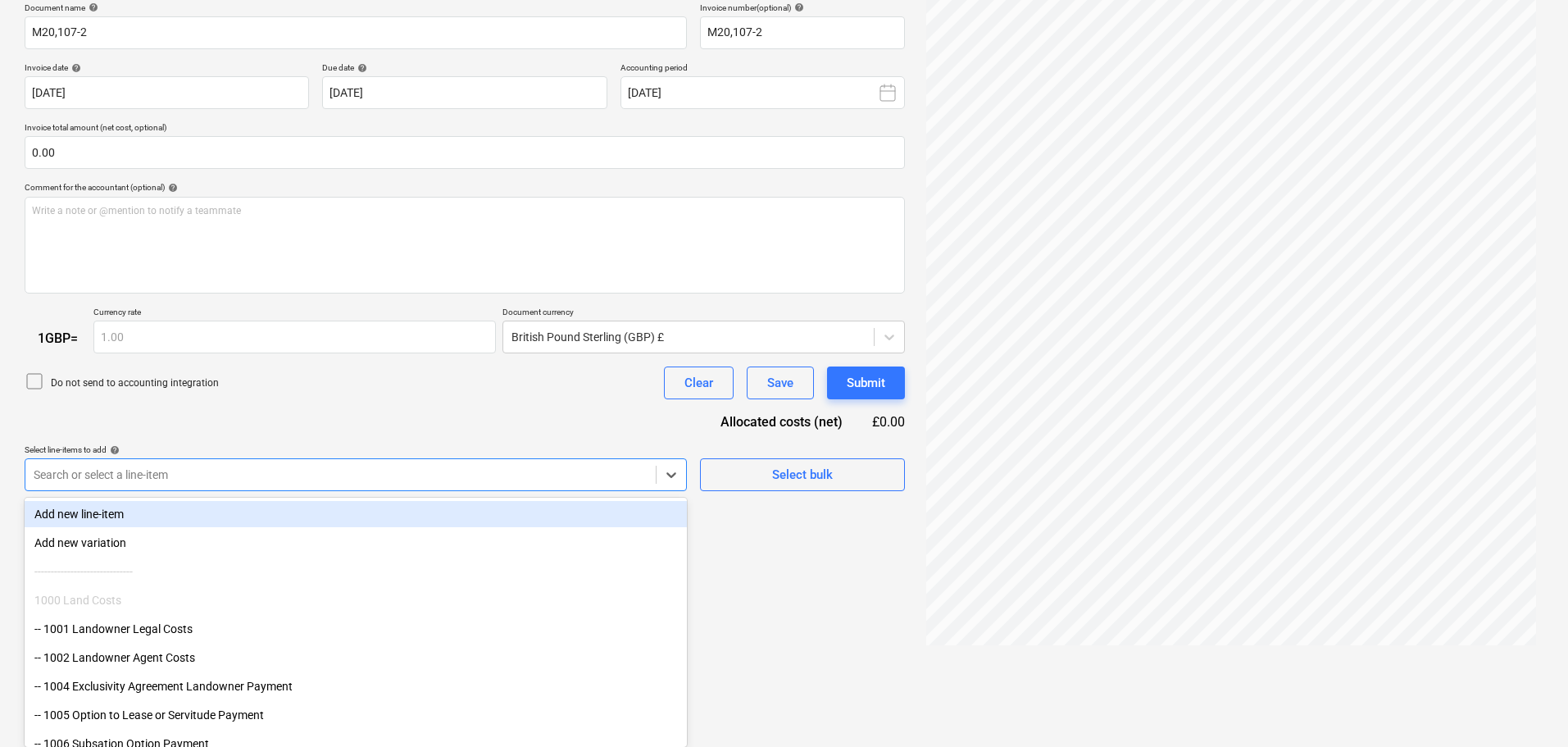
click at [472, 494] on body "Sales Projects Contacts Company Consolidated Invoices Inbox 5 format_size keybo…" at bounding box center [784, 121] width 1568 height 747
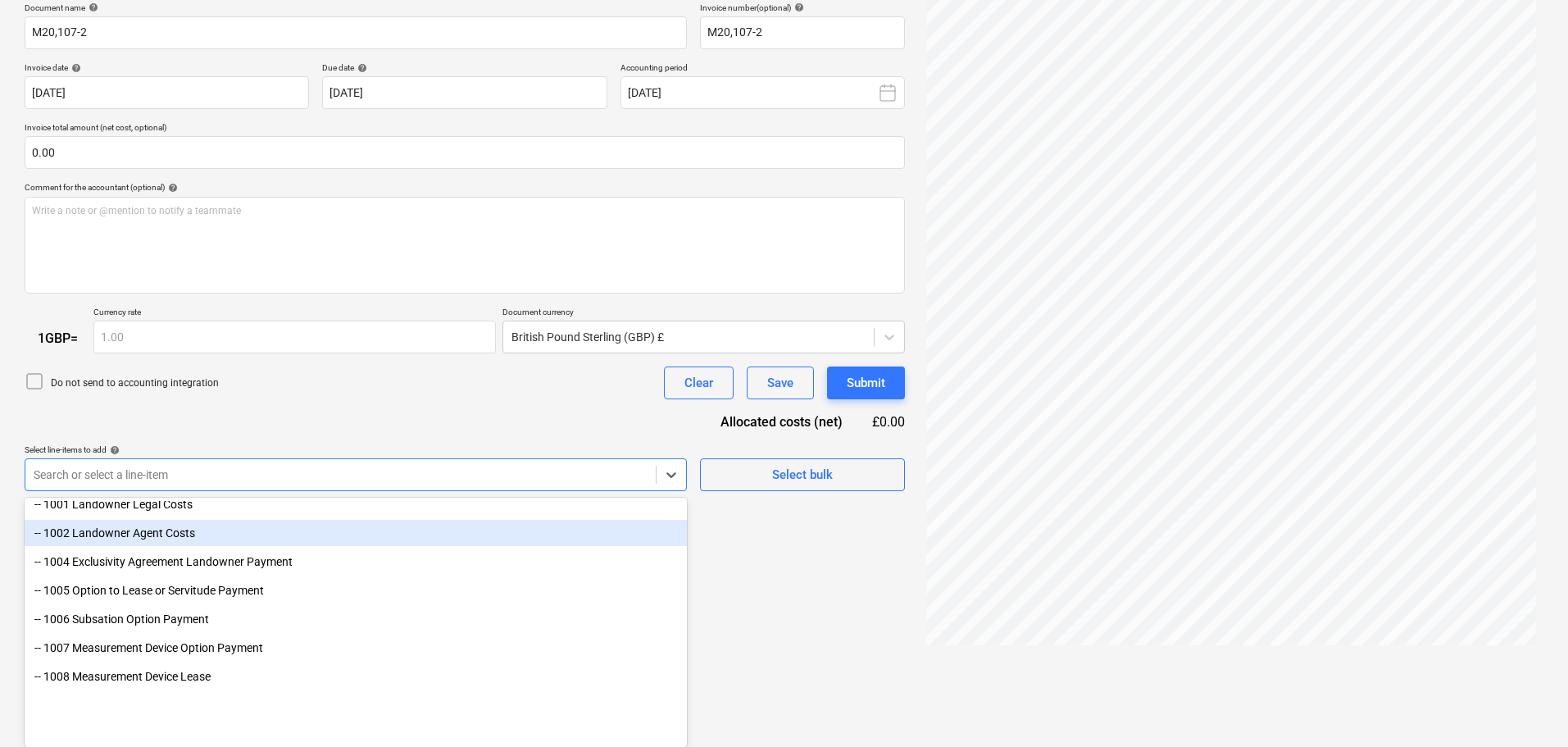
scroll to position [246, 0]
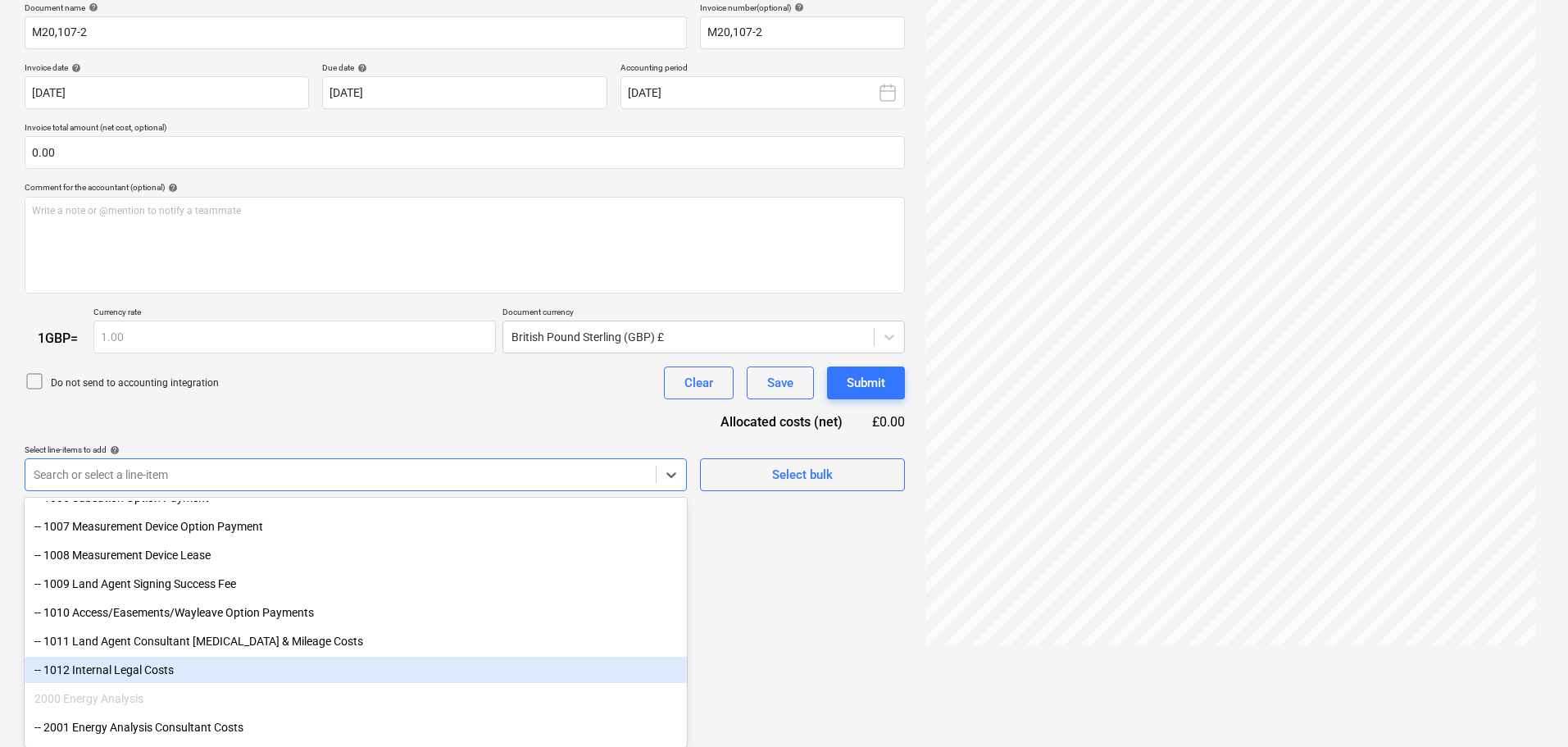
click at [188, 670] on div "-- 1012 Internal Legal Costs" at bounding box center [356, 670] width 662 height 26
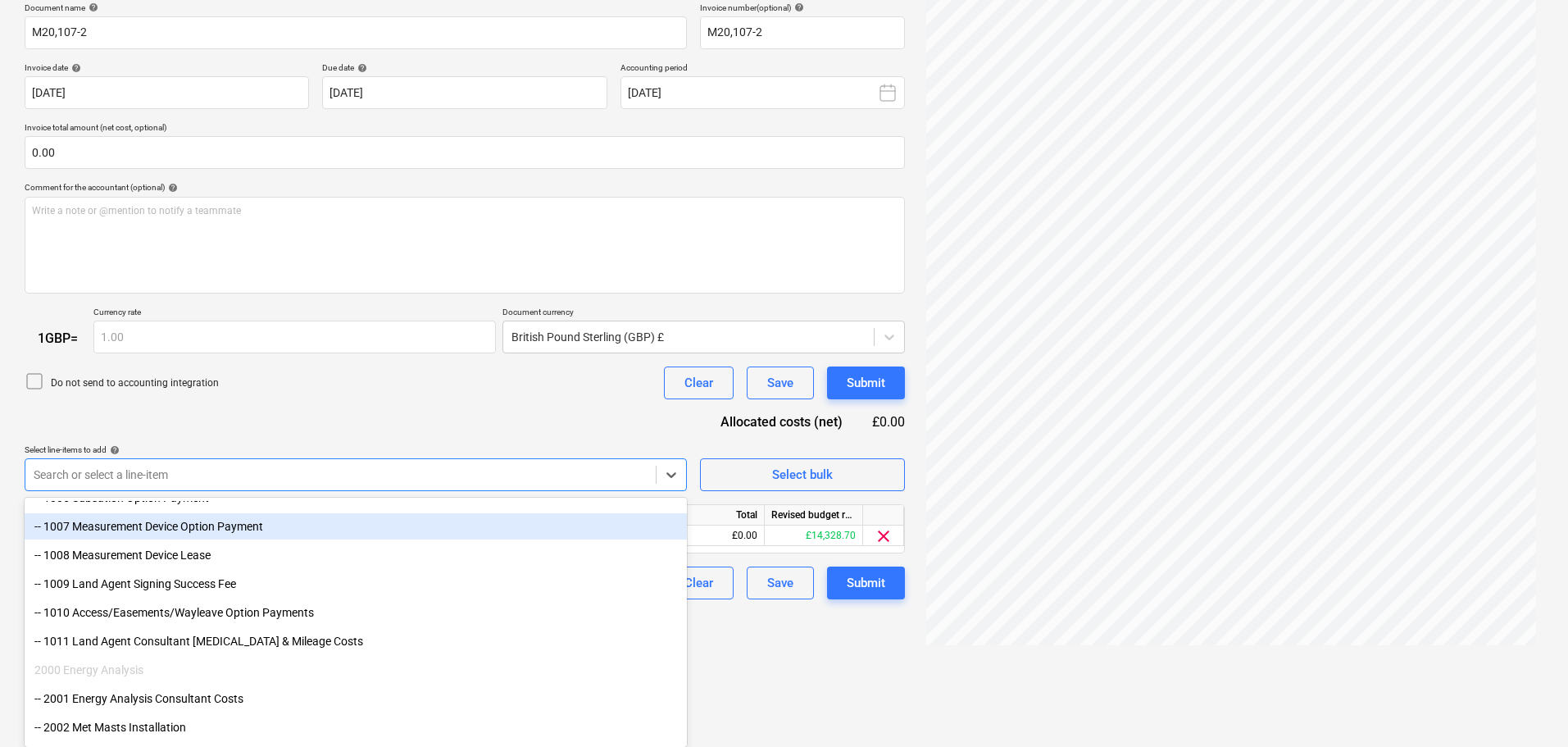
click at [362, 409] on div "Document name help M20,107-2 Invoice number (optional) help M20,107-2 Invoice d…" at bounding box center [465, 302] width 880 height 598
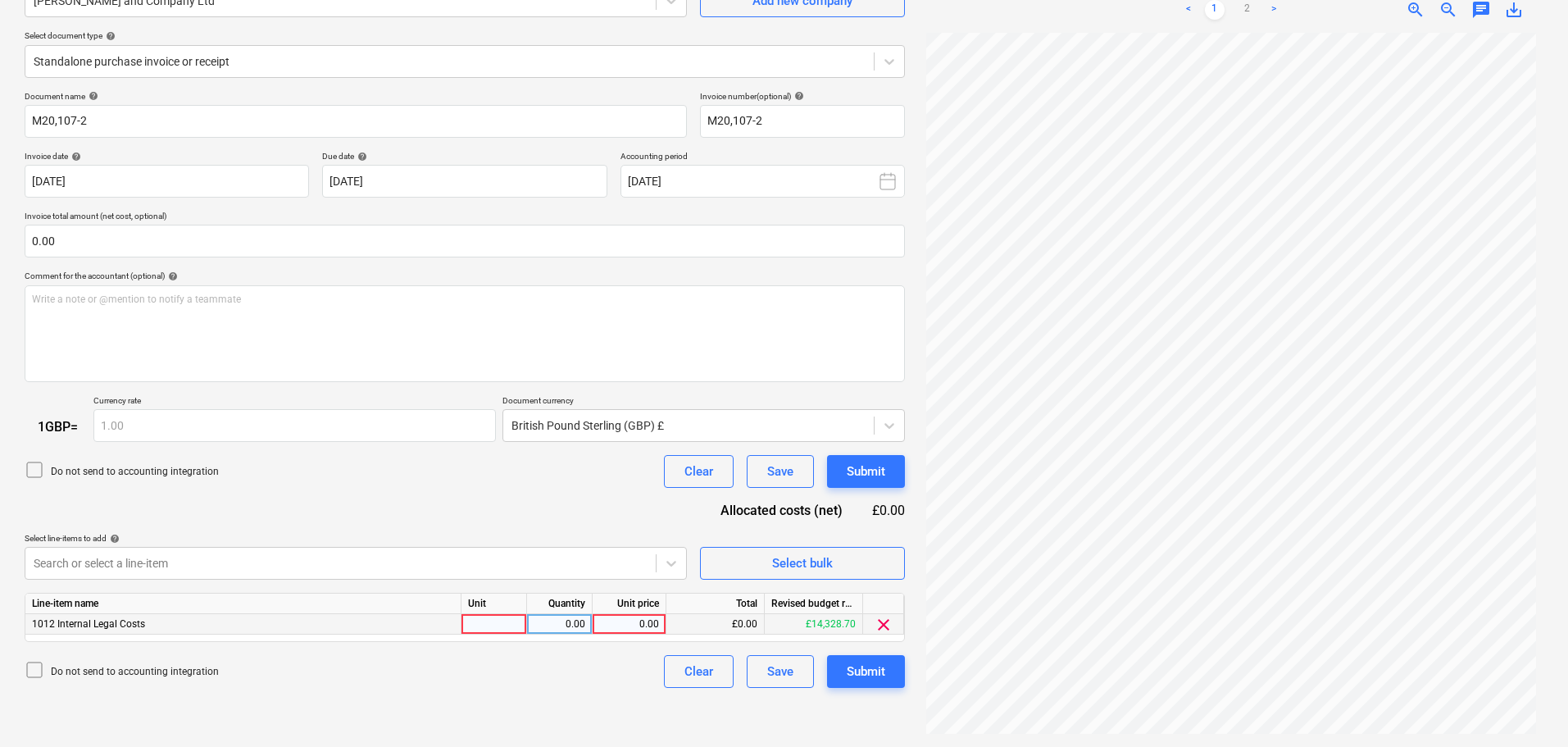
click at [635, 628] on div "0.00" at bounding box center [629, 624] width 60 height 20
type input "680.50"
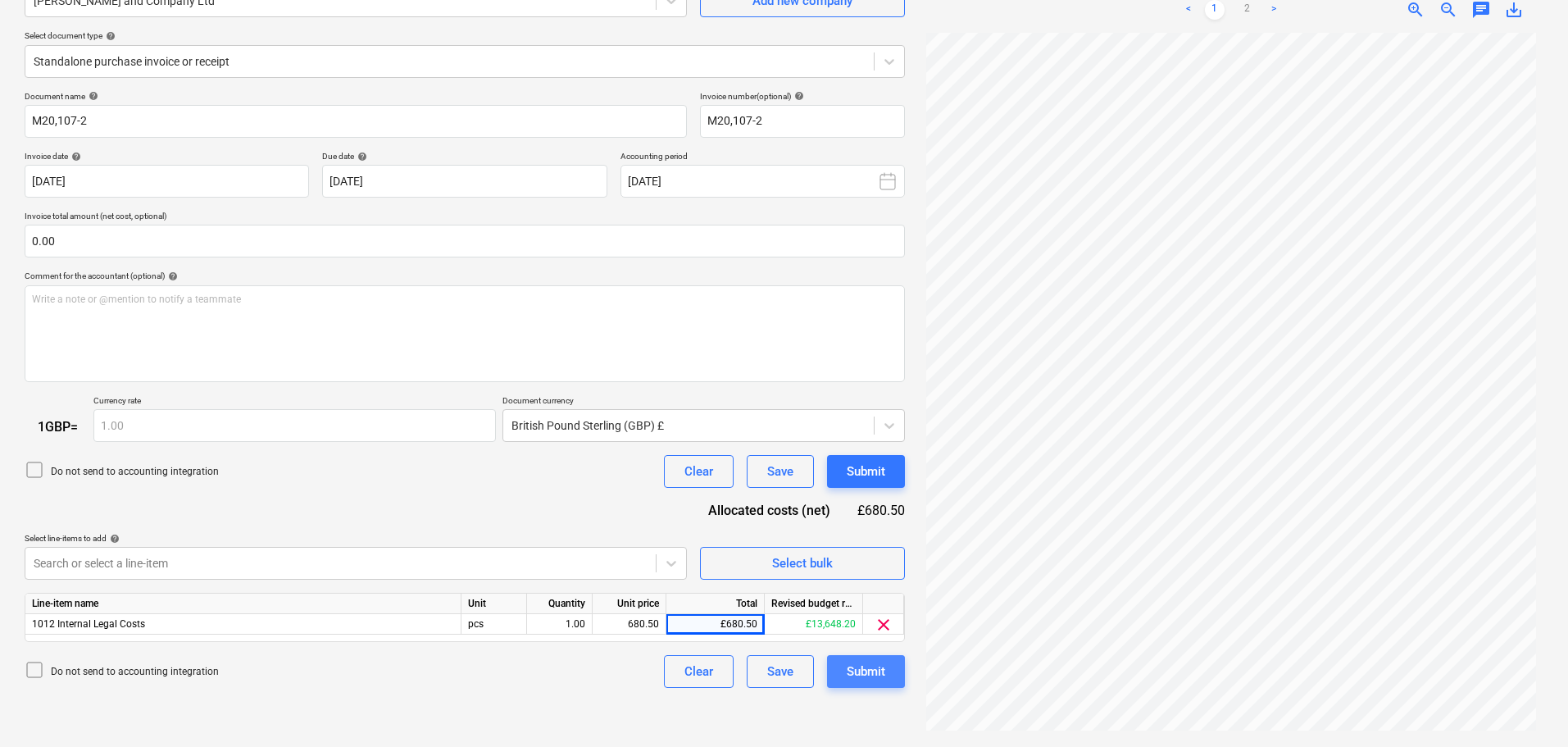
click at [874, 672] on div "Submit" at bounding box center [866, 670] width 39 height 21
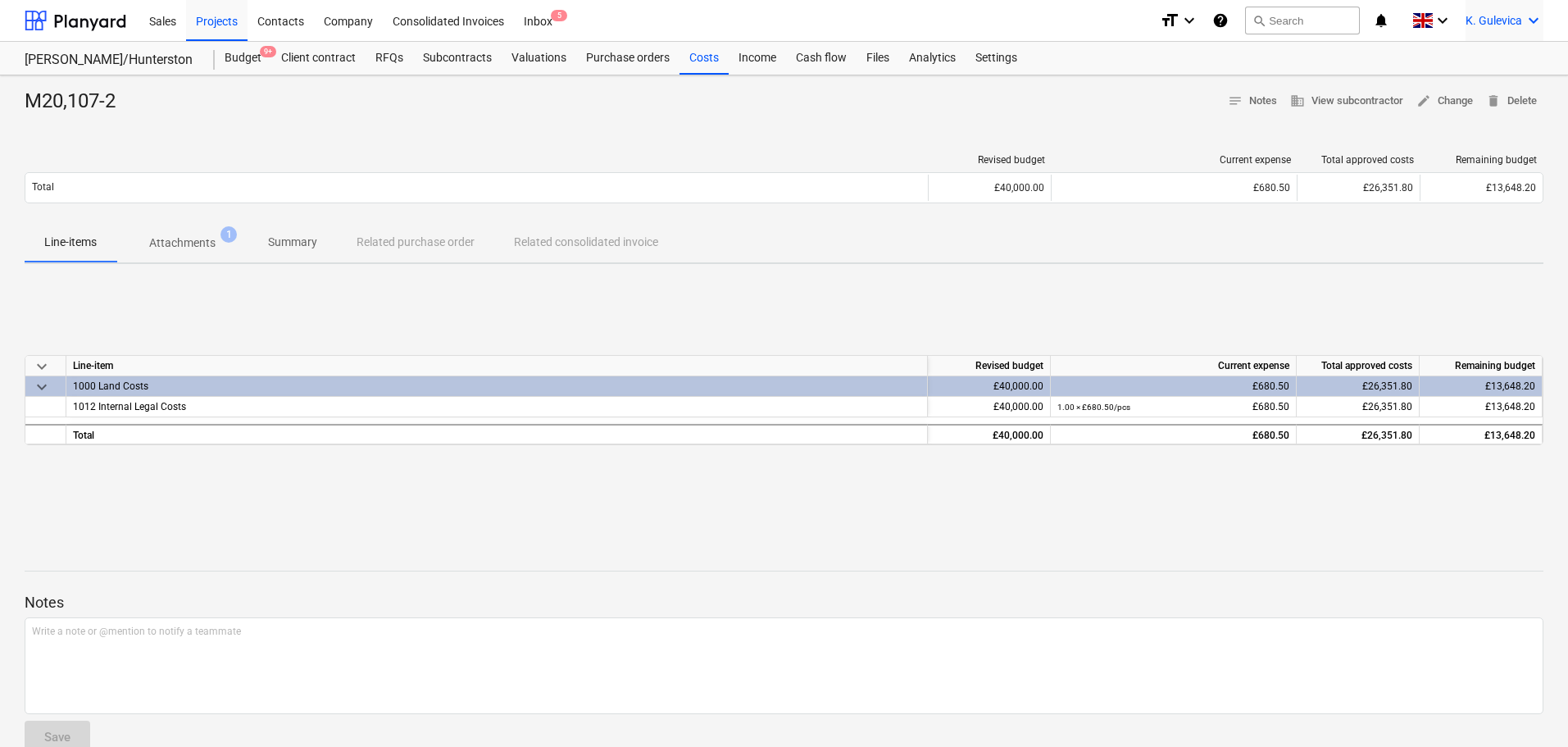
click at [1477, 18] on span "K. Gulevica" at bounding box center [1493, 20] width 56 height 13
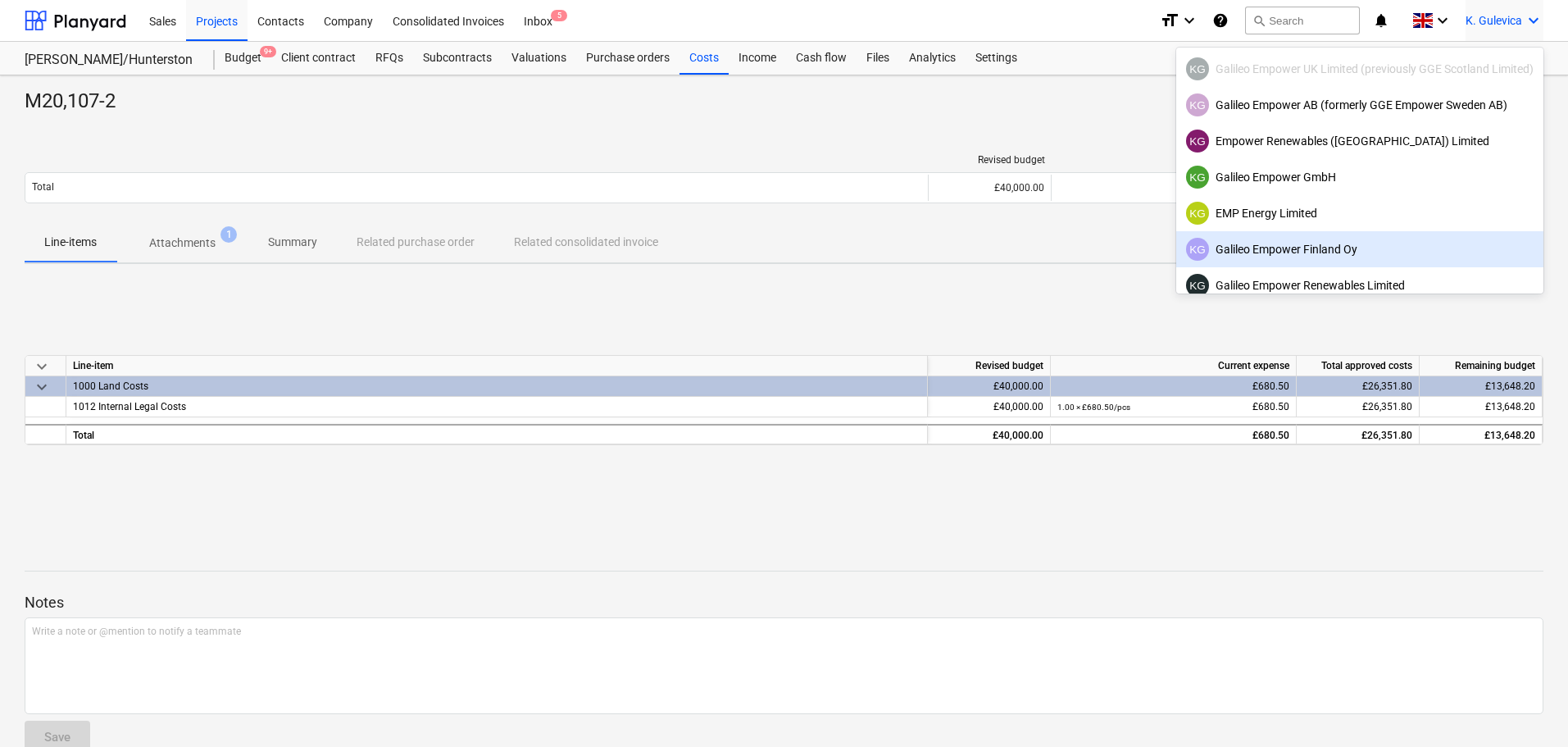
click at [1310, 255] on div "KG Galileo Empower Finland Oy" at bounding box center [1360, 249] width 348 height 23
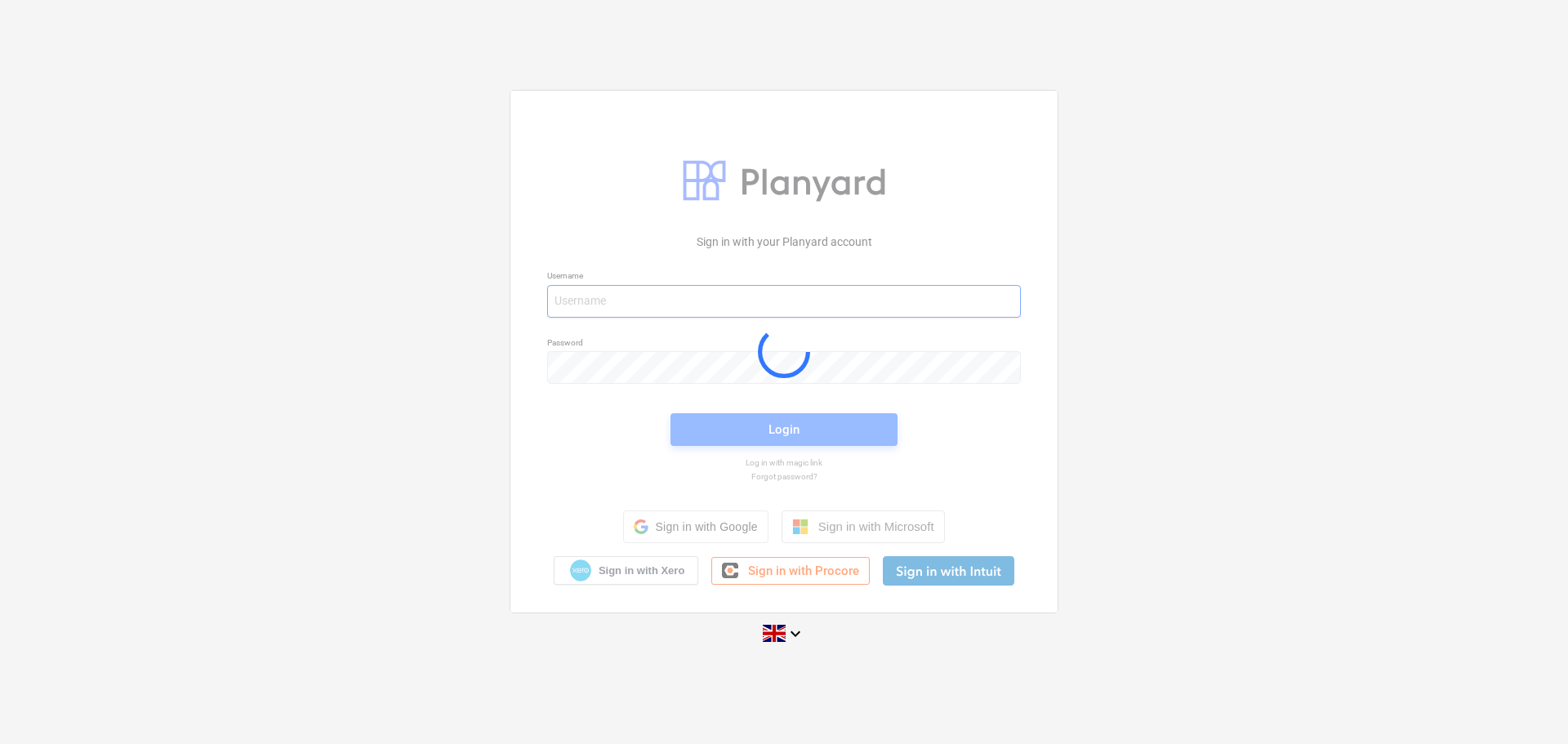
type input "[EMAIL_ADDRESS][DOMAIN_NAME]"
